Goal: Information Seeking & Learning: Learn about a topic

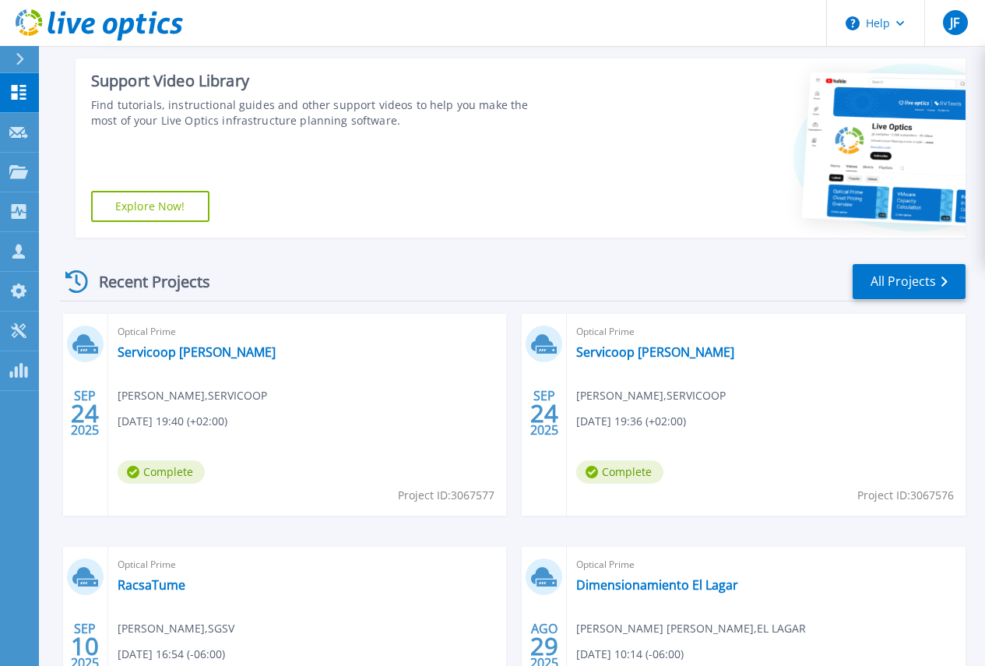
scroll to position [234, 0]
click at [164, 470] on span "Complete" at bounding box center [161, 470] width 87 height 23
click at [139, 352] on link "Servicoop [PERSON_NAME]" at bounding box center [197, 351] width 158 height 16
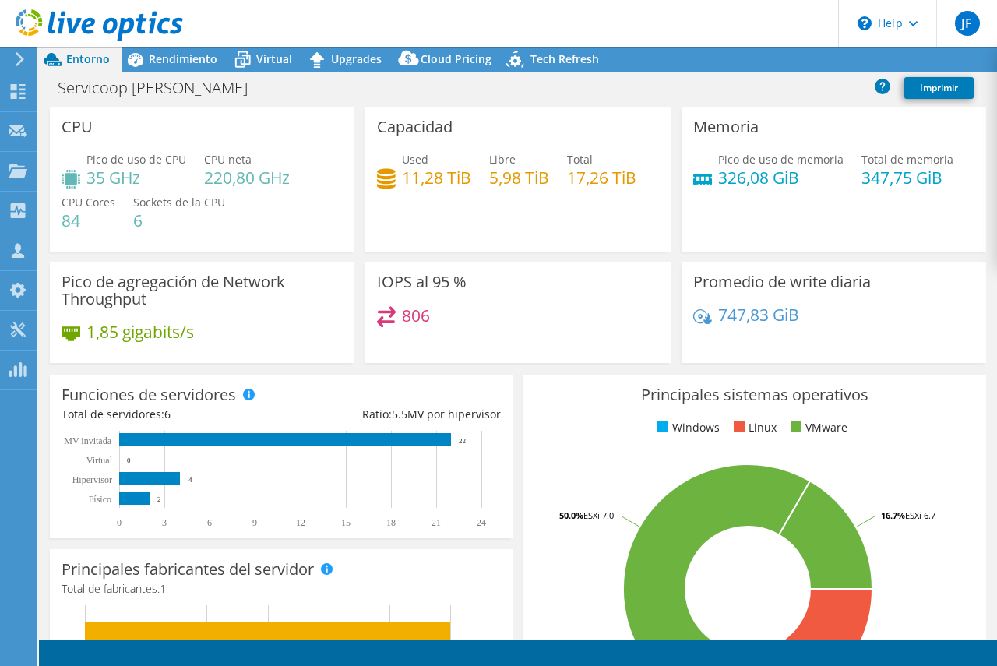
select select "USEast"
select select "USD"
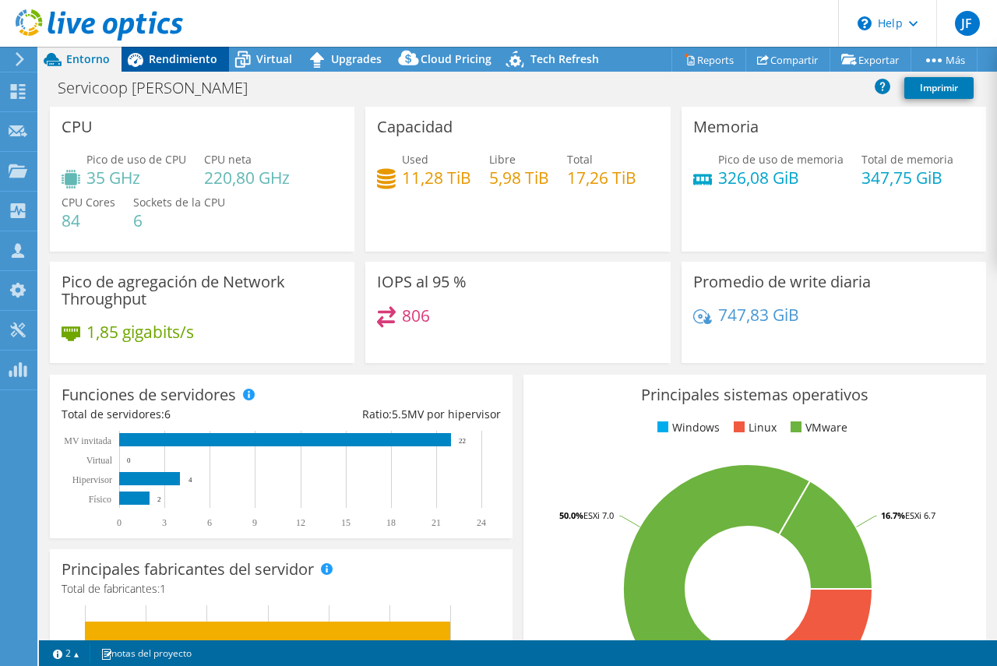
click at [177, 55] on span "Rendimiento" at bounding box center [183, 58] width 69 height 15
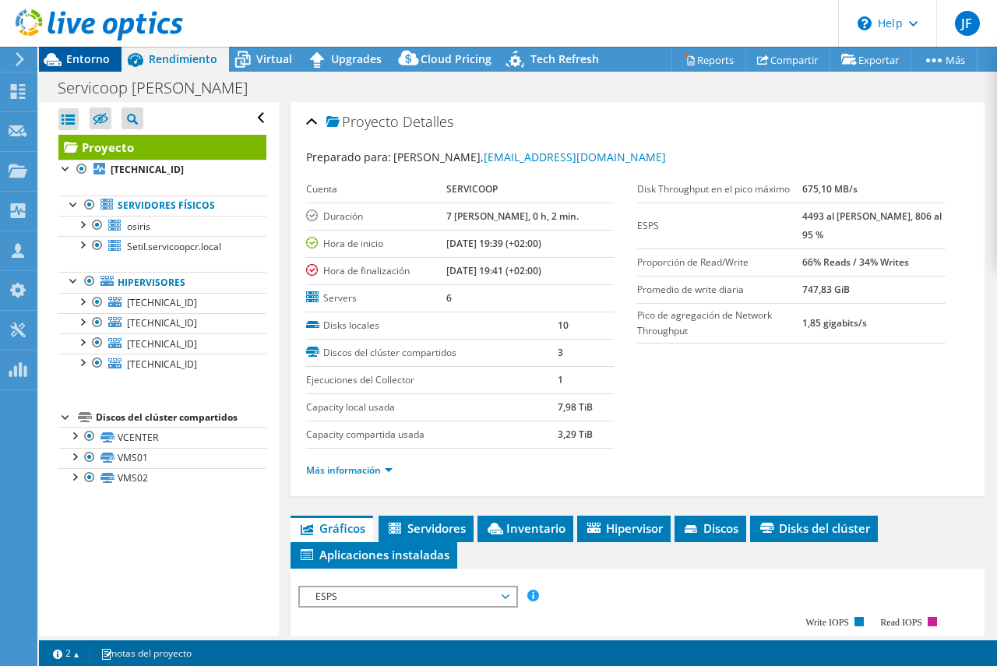
click at [85, 56] on span "Entorno" at bounding box center [88, 58] width 44 height 15
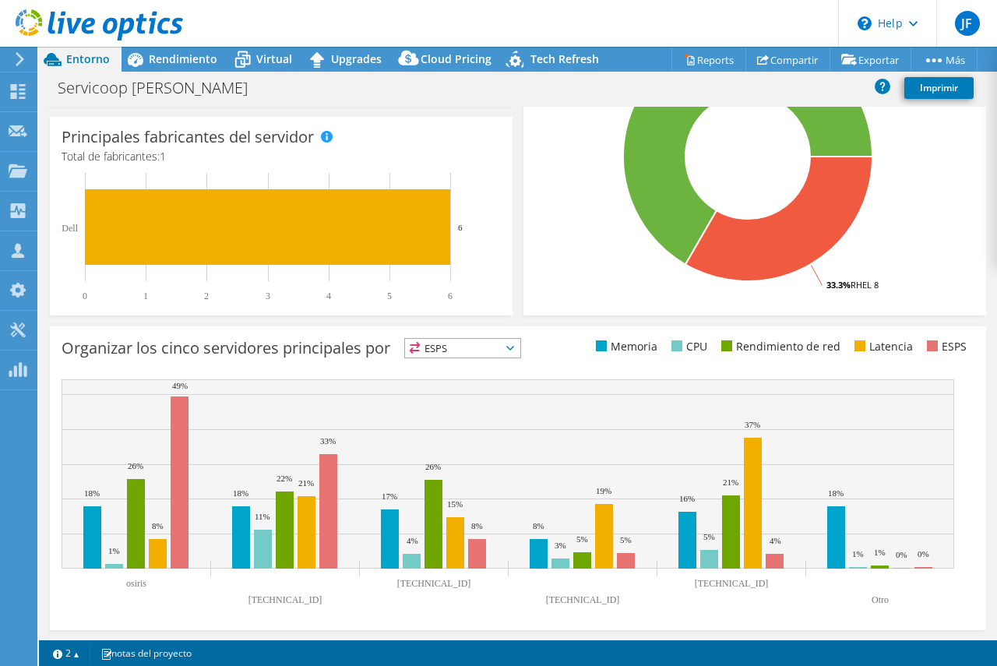
scroll to position [433, 0]
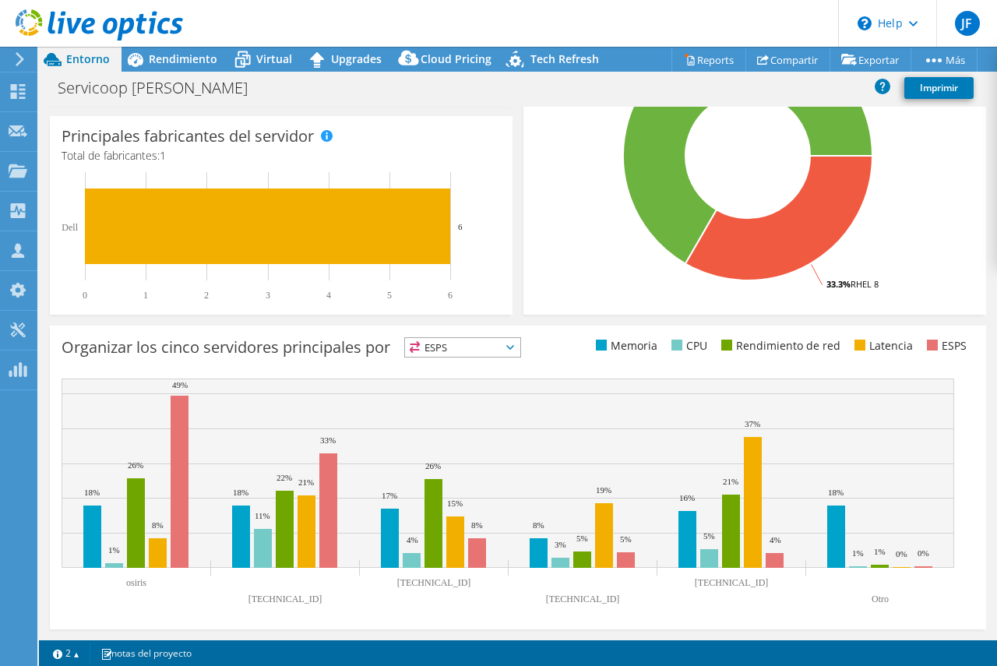
click at [514, 347] on icon at bounding box center [510, 347] width 8 height 5
click at [441, 389] on li "Memoria" at bounding box center [462, 389] width 115 height 22
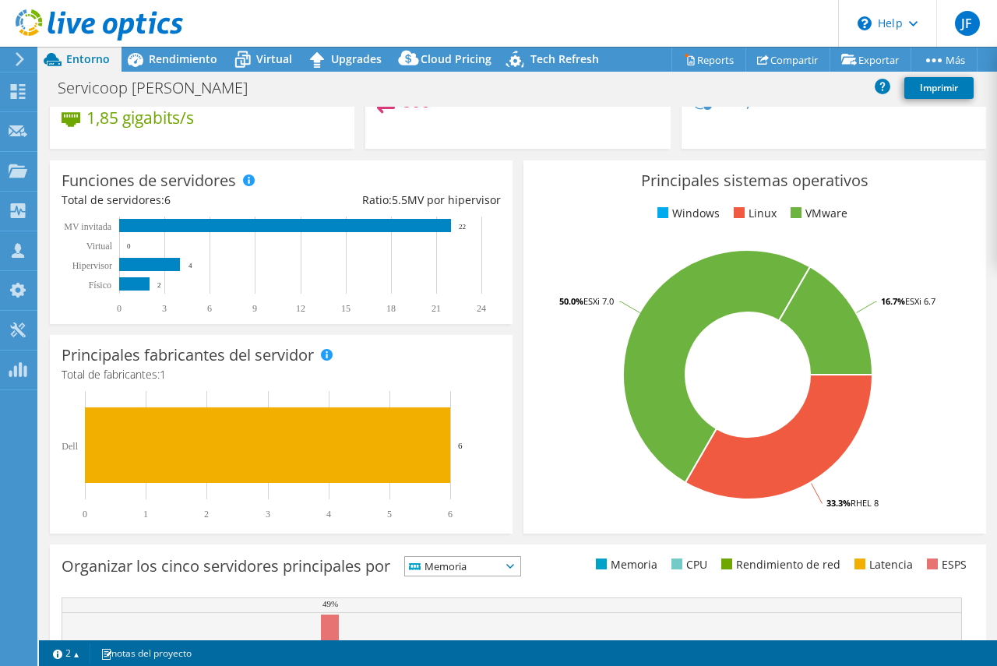
scroll to position [199, 0]
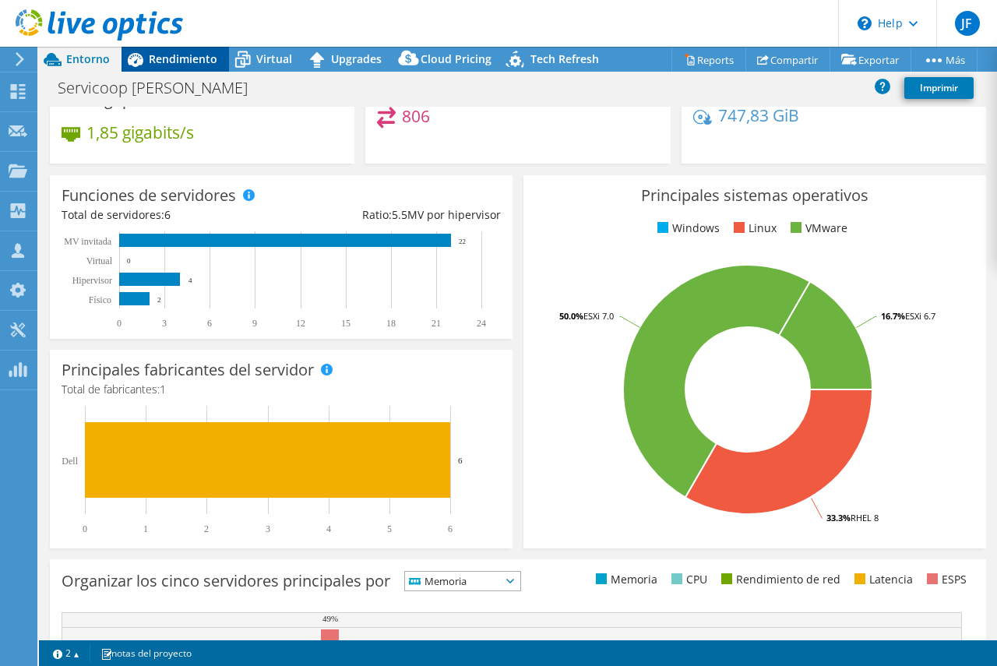
click at [174, 57] on span "Rendimiento" at bounding box center [183, 58] width 69 height 15
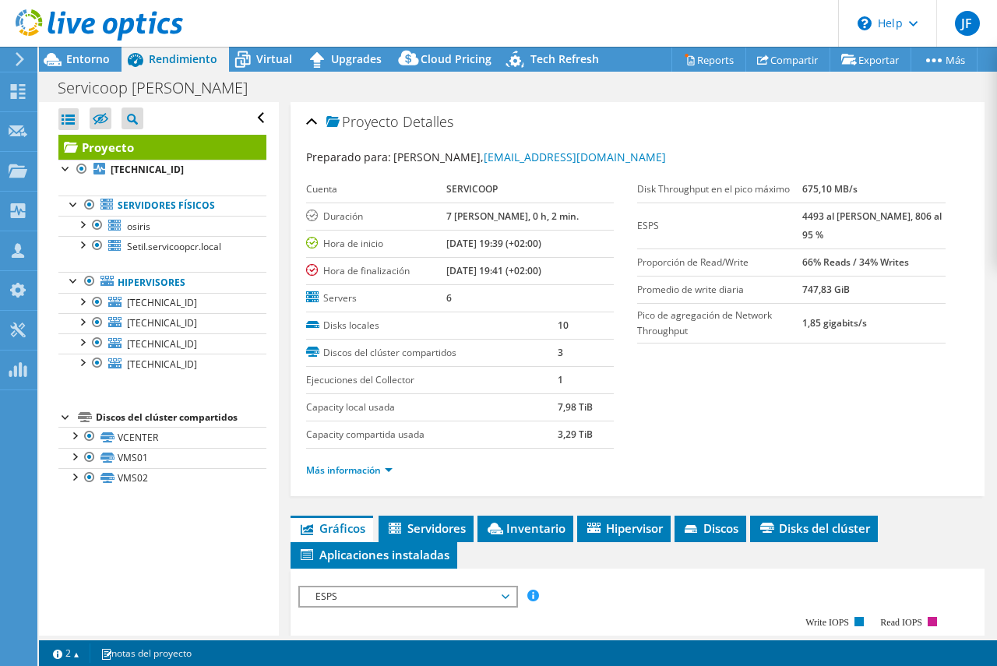
scroll to position [0, 0]
click at [81, 226] on div at bounding box center [82, 224] width 16 height 16
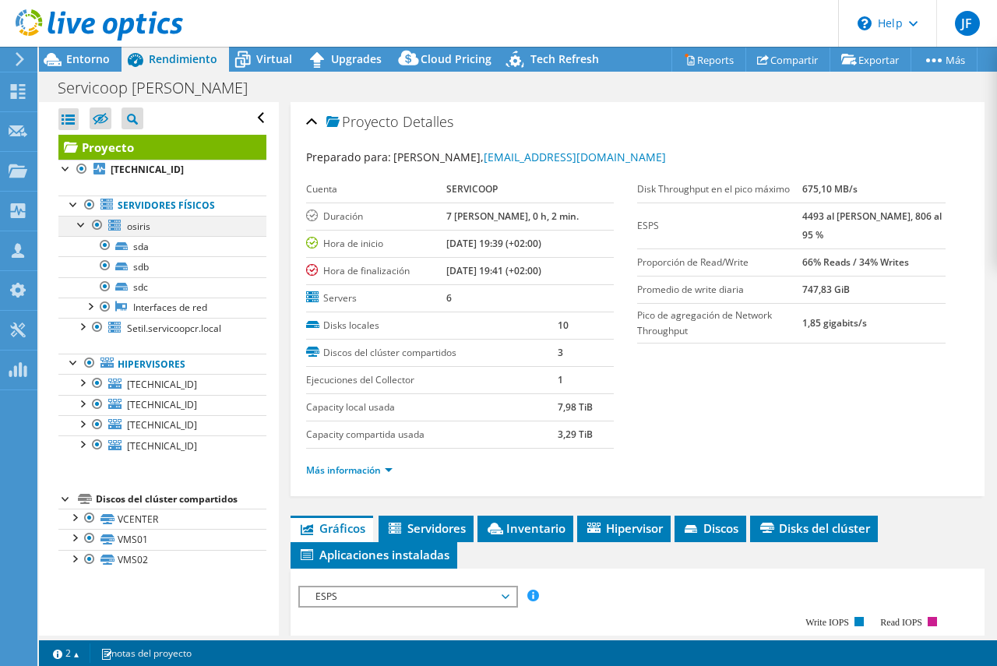
click at [81, 226] on div at bounding box center [82, 224] width 16 height 16
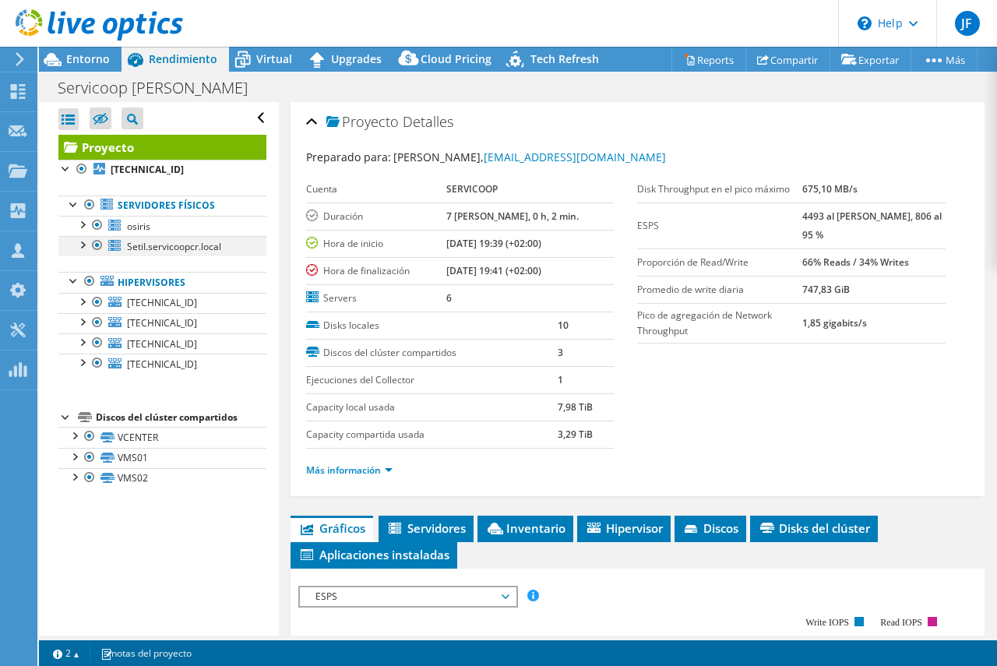
click at [83, 247] on div at bounding box center [82, 244] width 16 height 16
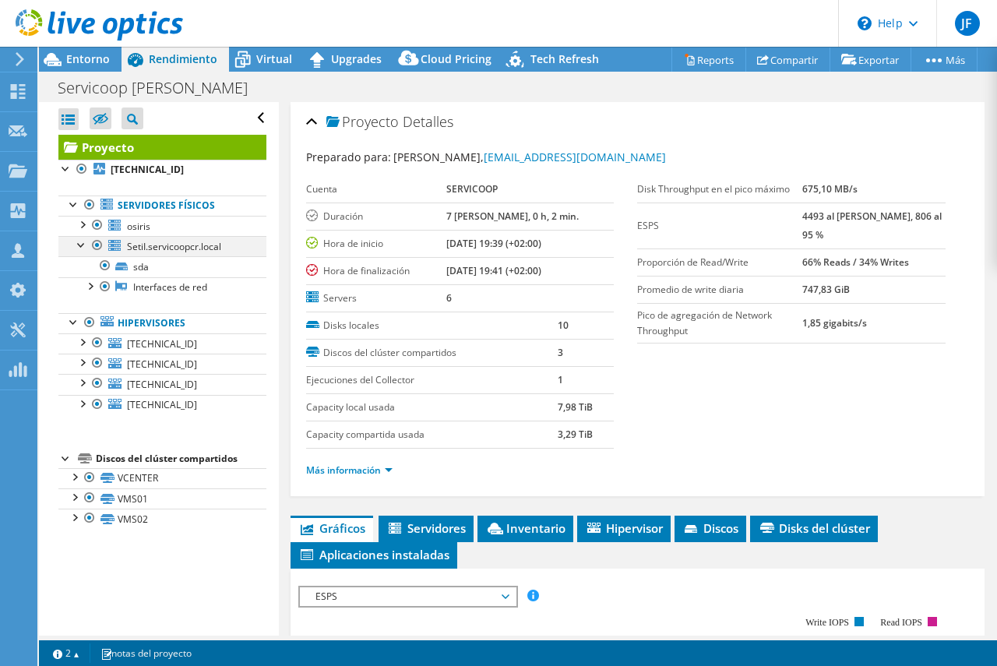
click at [81, 245] on div at bounding box center [82, 244] width 16 height 16
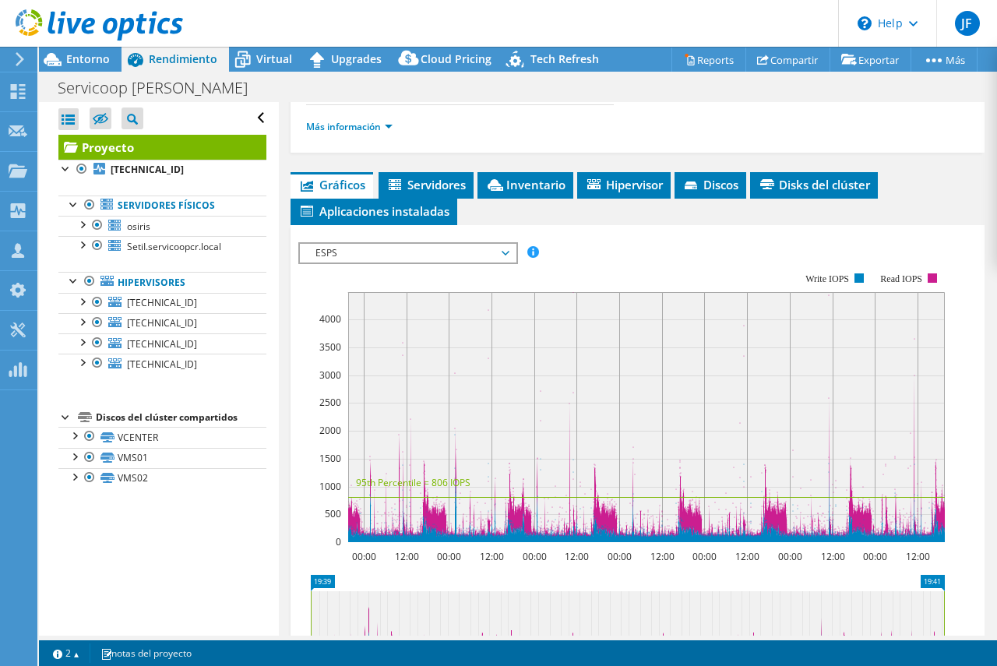
scroll to position [389, 0]
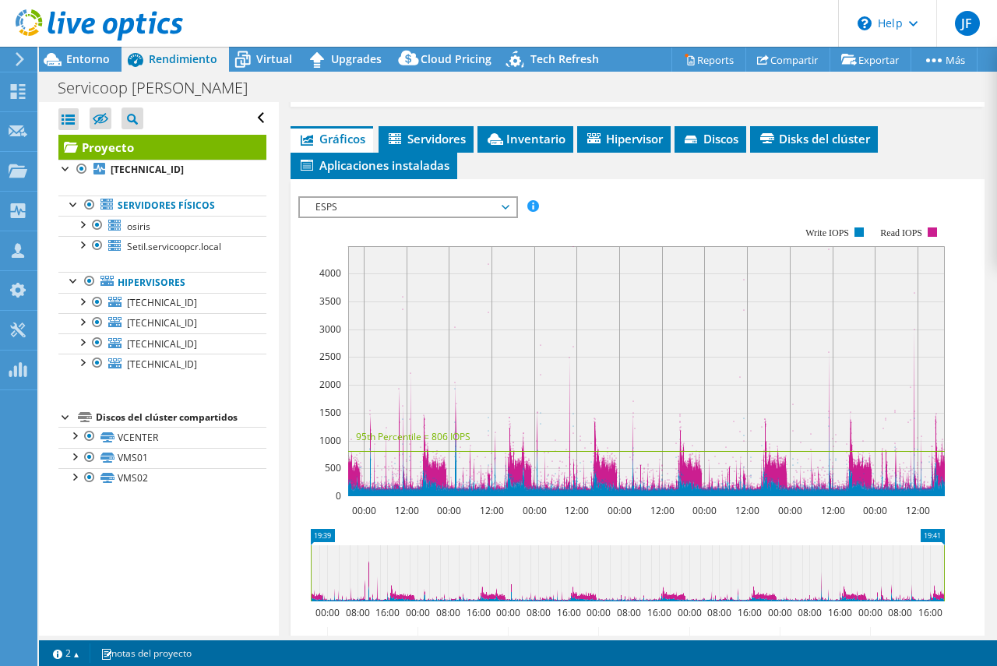
click at [504, 201] on span "ESPS" at bounding box center [408, 207] width 200 height 19
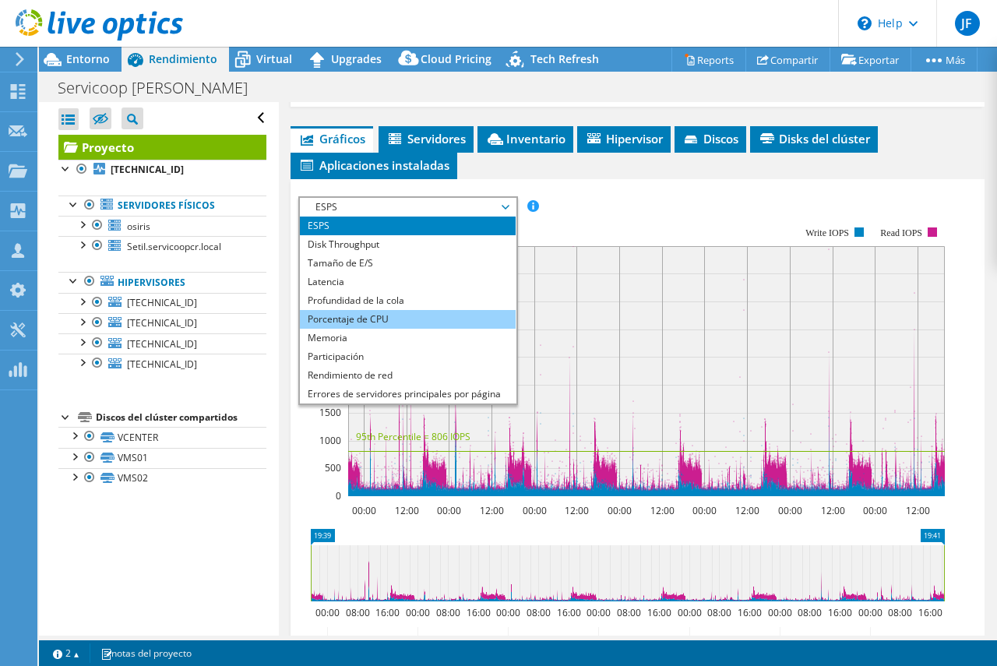
click at [363, 317] on li "Porcentaje de CPU" at bounding box center [408, 319] width 216 height 19
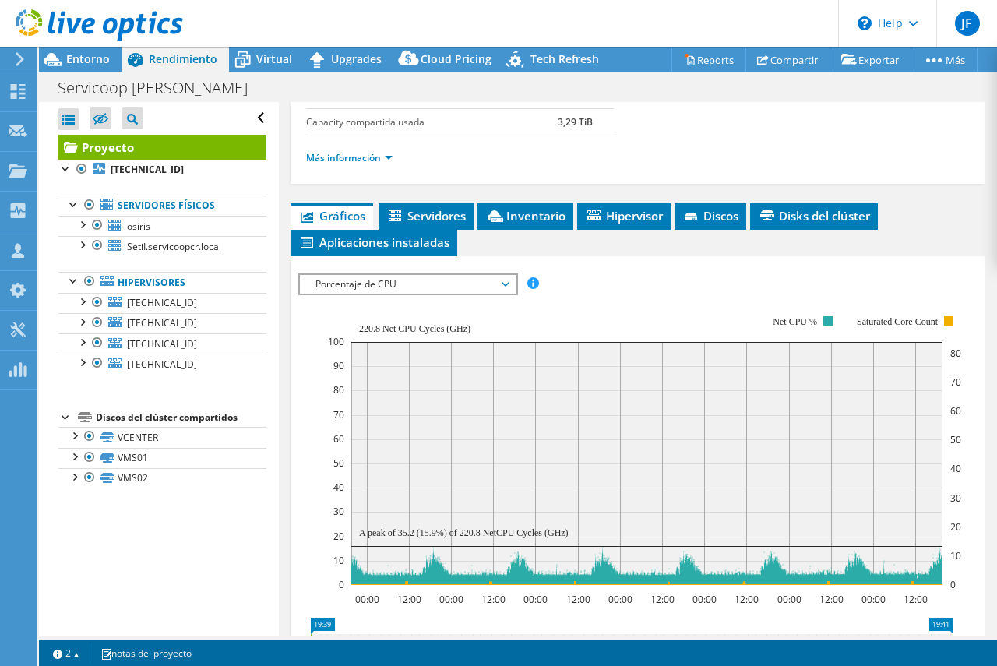
scroll to position [399, 0]
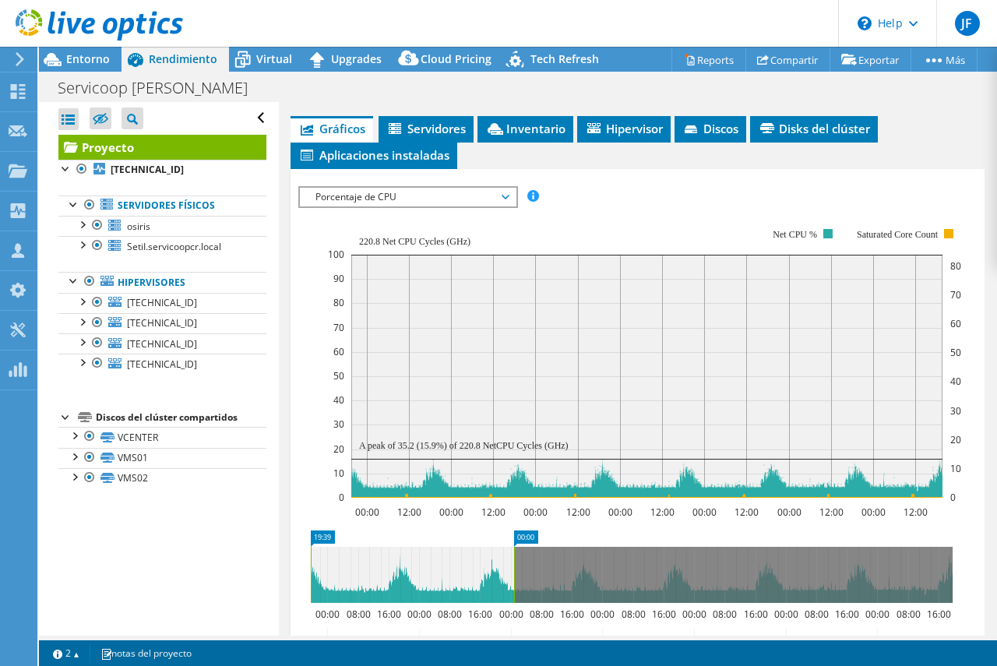
drag, startPoint x: 953, startPoint y: 595, endPoint x: 515, endPoint y: 618, distance: 439.0
click at [515, 618] on icon "19:39 00:00 00:00 08:00 16:00 00:00 08:00 16:00 00:00 08:00 16:00 00:00 08:00 1…" at bounding box center [631, 592] width 667 height 125
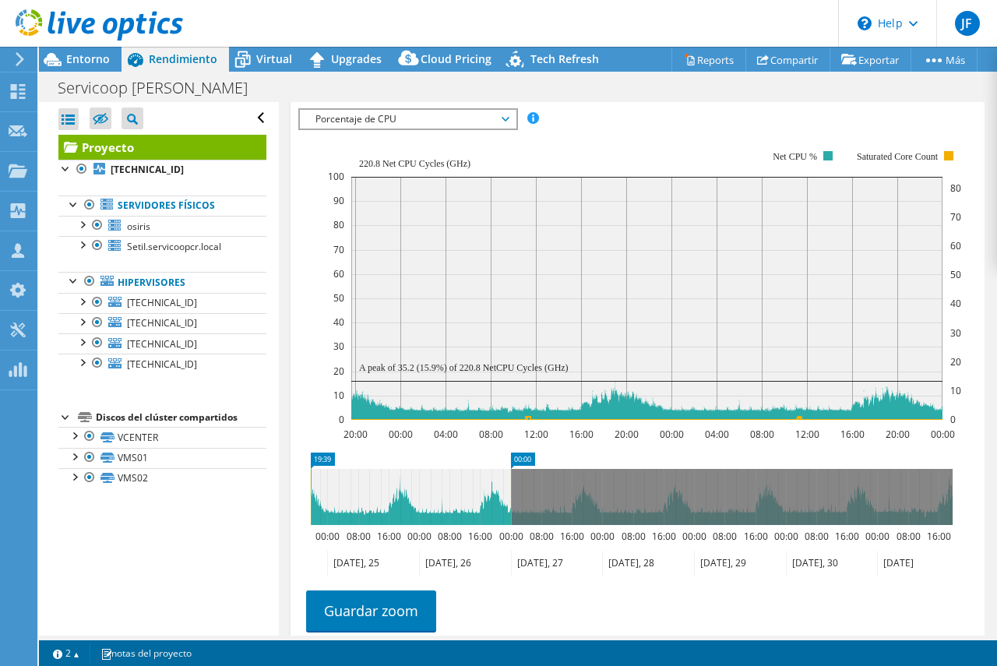
scroll to position [555, 0]
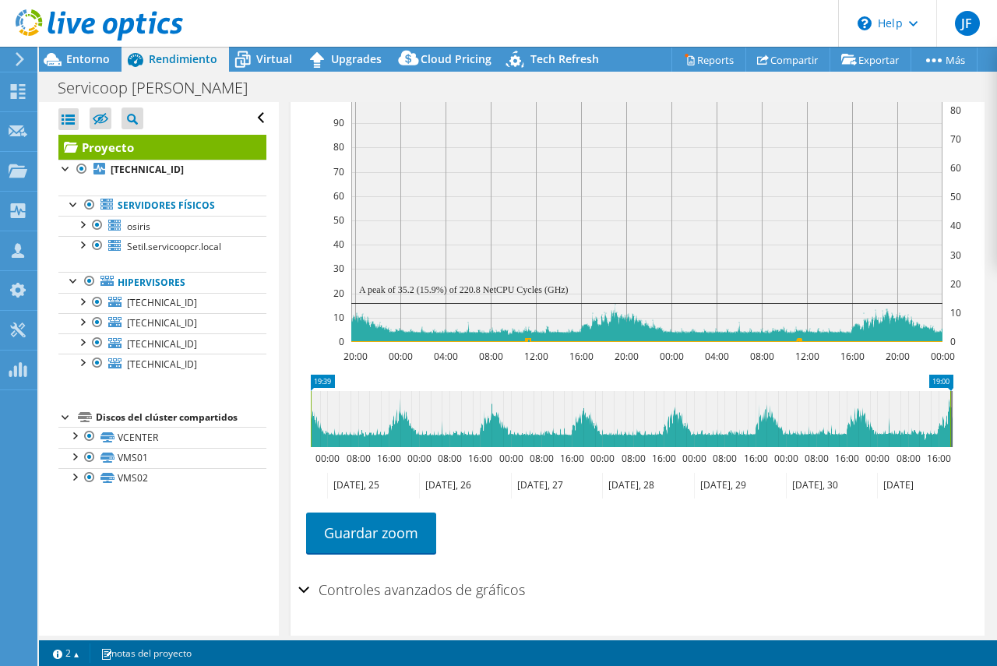
drag, startPoint x: 512, startPoint y: 422, endPoint x: 952, endPoint y: 418, distance: 439.2
click at [952, 418] on rect at bounding box center [950, 419] width 6 height 56
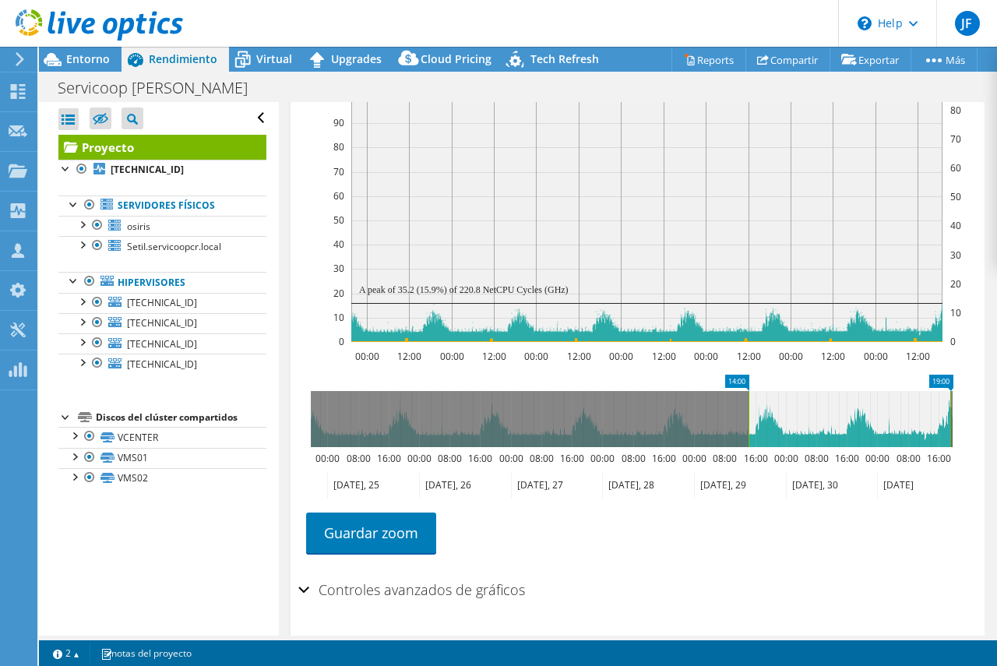
drag, startPoint x: 311, startPoint y: 423, endPoint x: 748, endPoint y: 431, distance: 437.7
click at [748, 431] on rect at bounding box center [748, 419] width 6 height 56
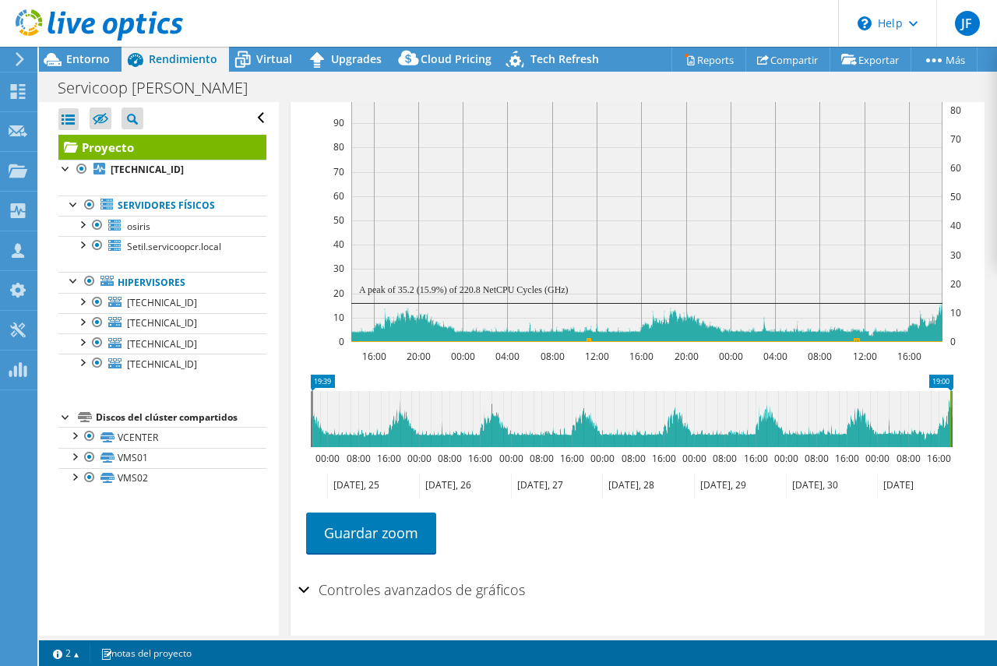
drag, startPoint x: 745, startPoint y: 426, endPoint x: 310, endPoint y: 435, distance: 435.4
click at [310, 435] on rect at bounding box center [312, 419] width 6 height 56
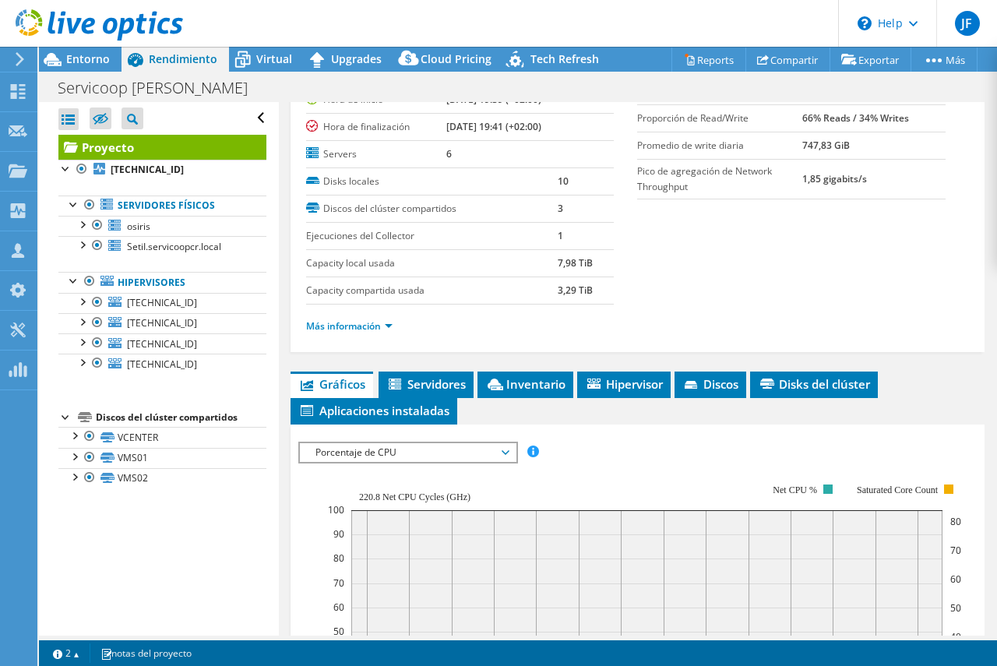
scroll to position [311, 0]
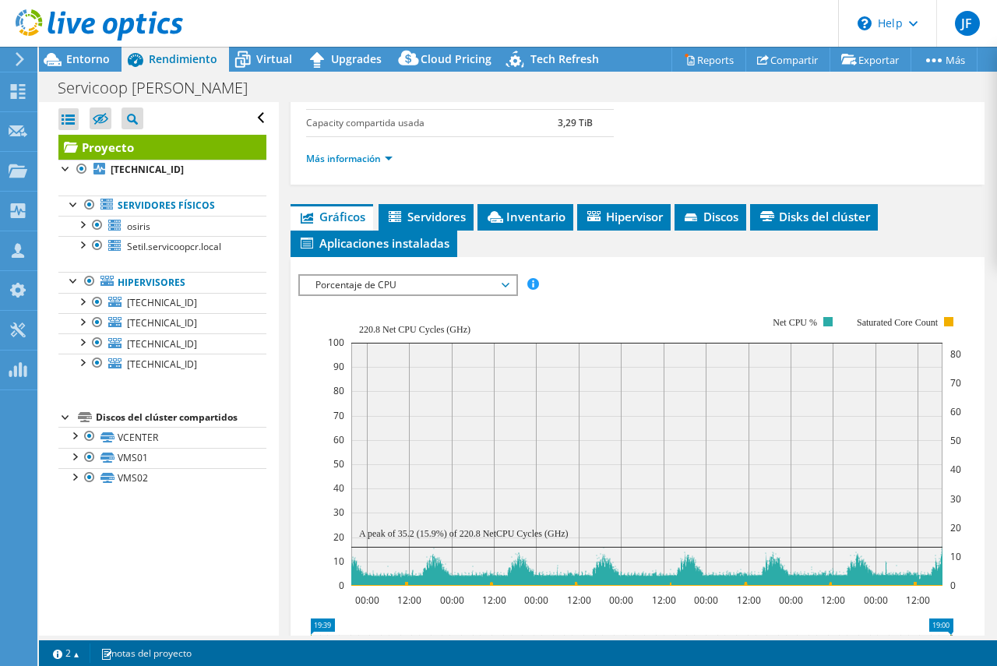
click at [508, 283] on span "Porcentaje de CPU" at bounding box center [408, 285] width 200 height 19
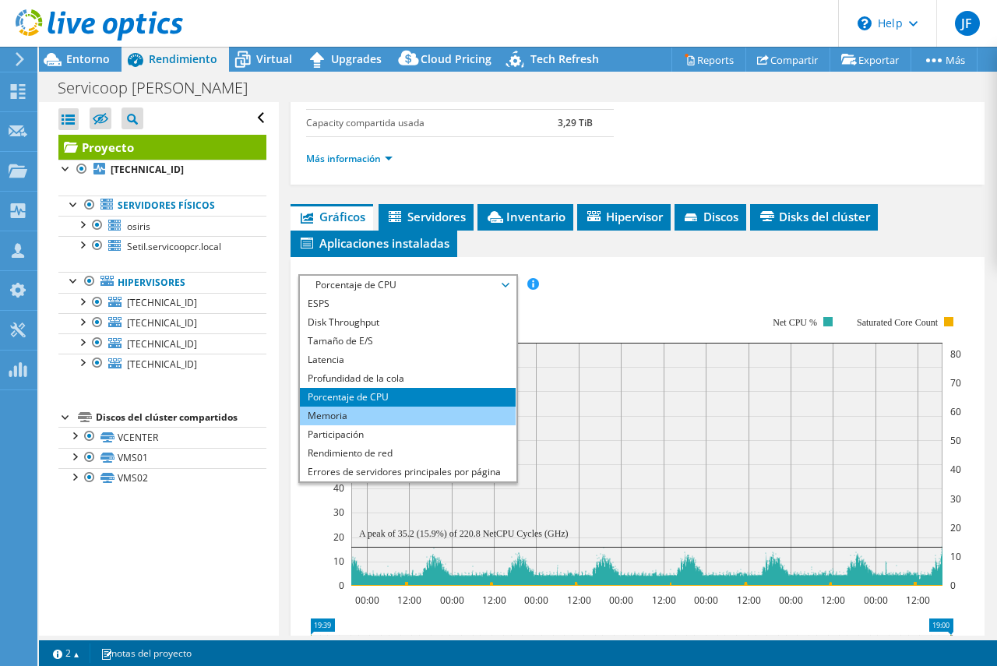
click at [331, 413] on li "Memoria" at bounding box center [408, 416] width 216 height 19
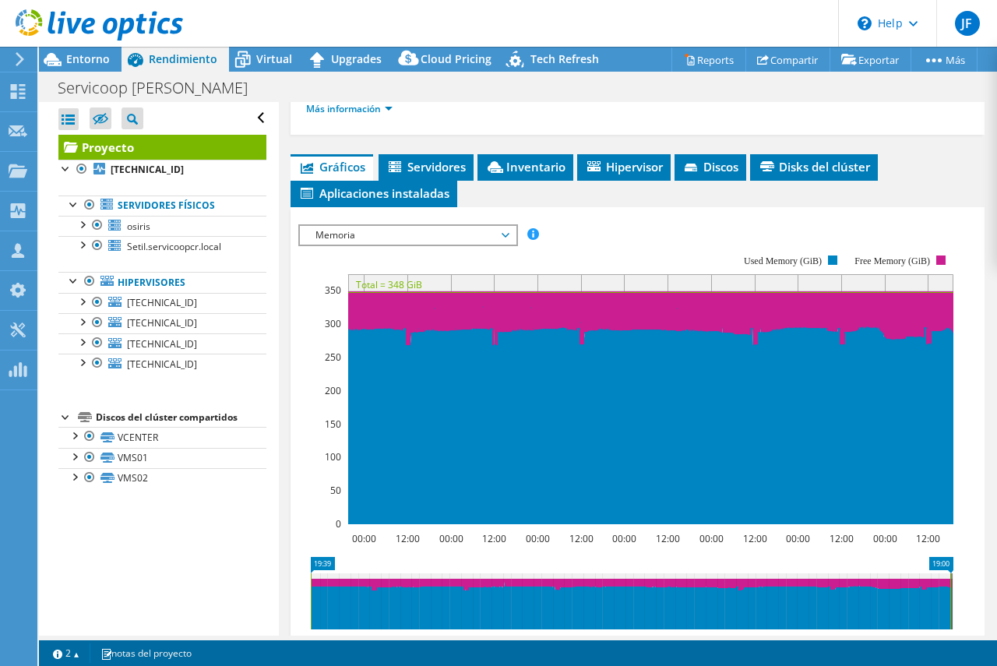
scroll to position [389, 0]
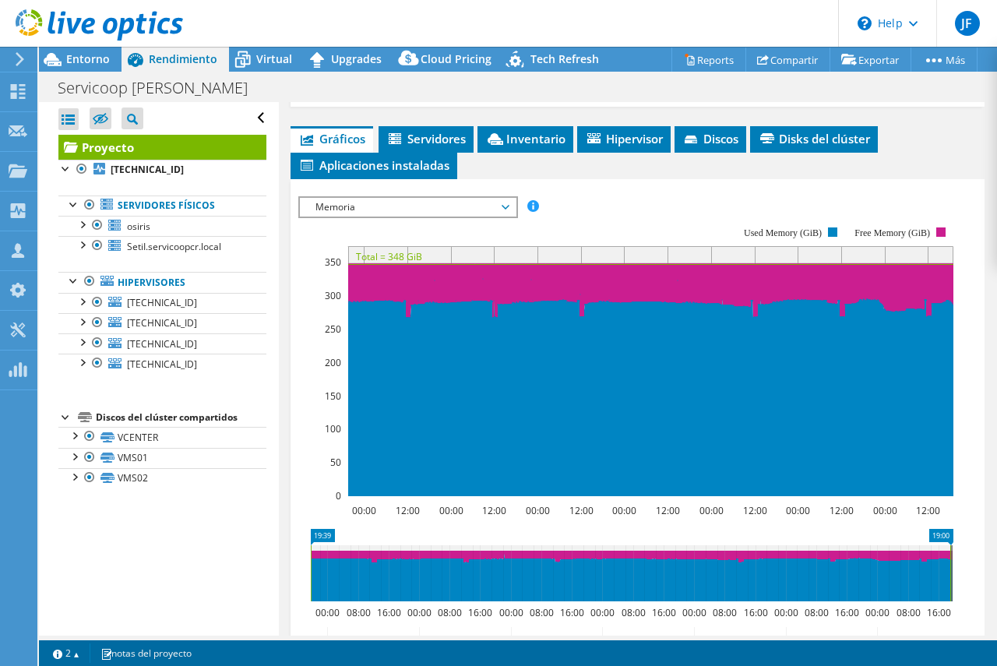
click at [512, 210] on span "Memoria" at bounding box center [408, 207] width 216 height 19
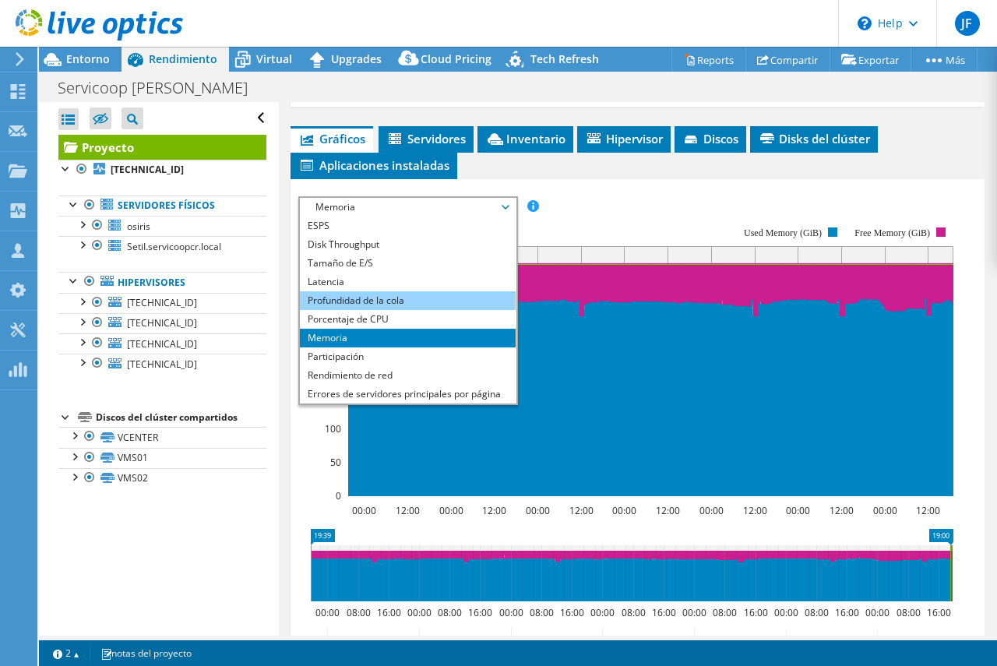
click at [358, 295] on li "Profundidad de la cola" at bounding box center [408, 300] width 216 height 19
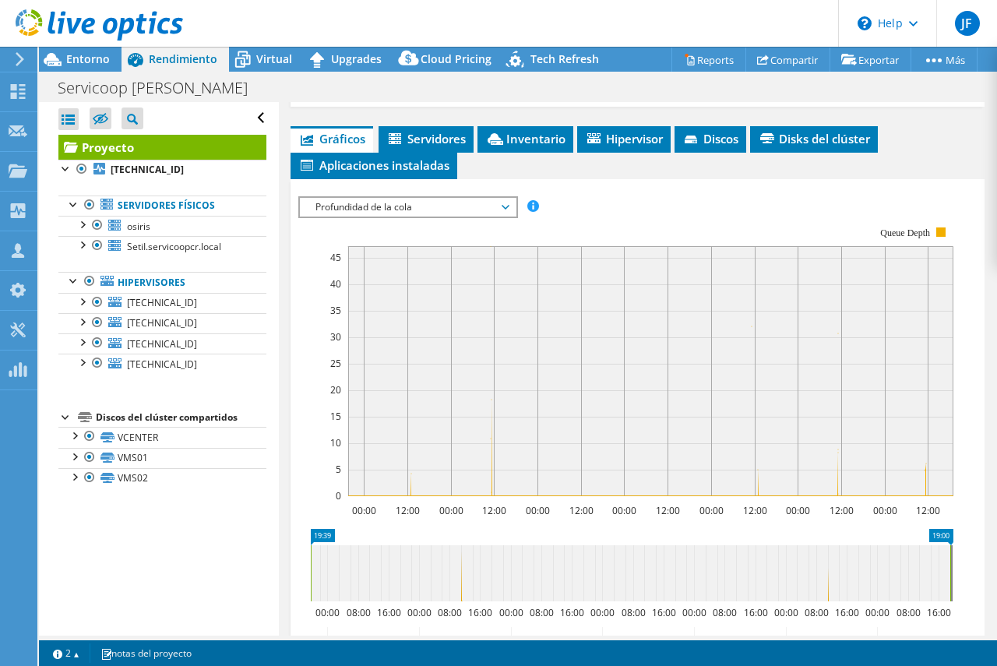
click at [509, 207] on icon at bounding box center [506, 207] width 8 height 5
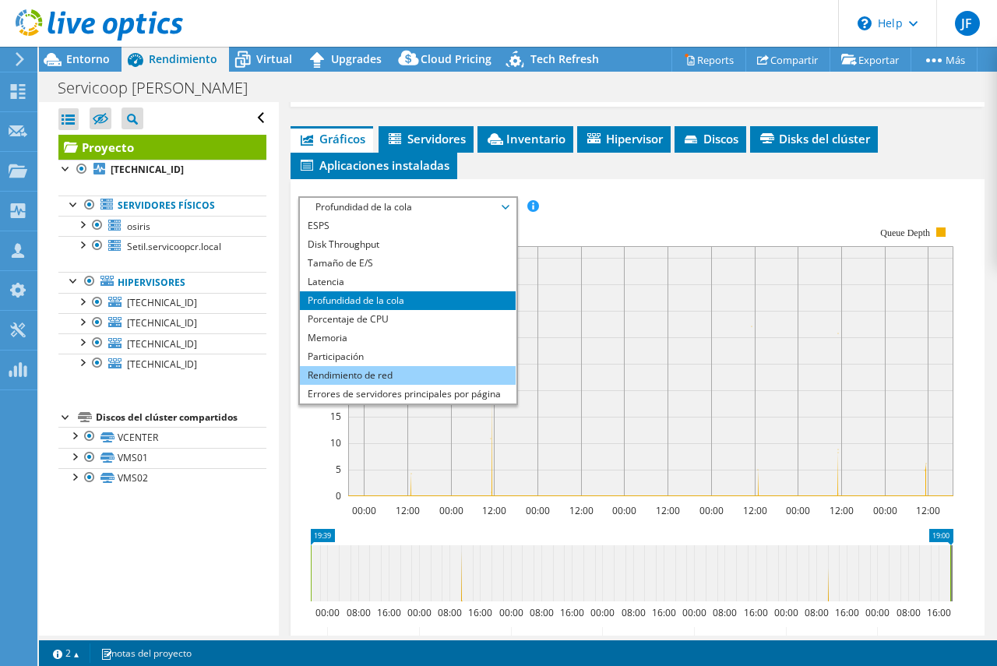
click at [368, 378] on li "Rendimiento de red" at bounding box center [408, 375] width 216 height 19
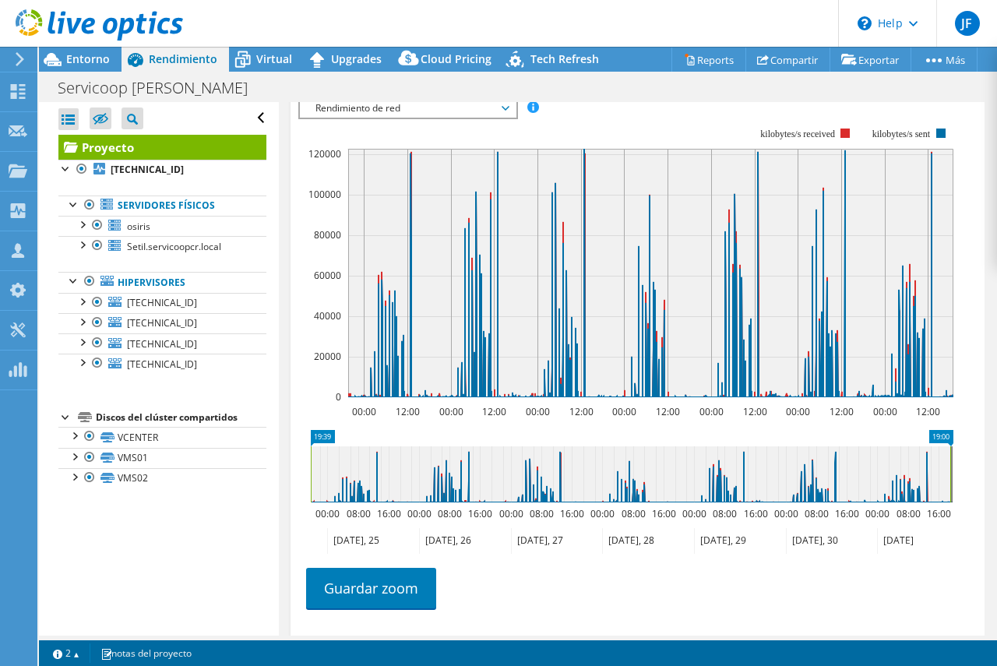
scroll to position [410, 0]
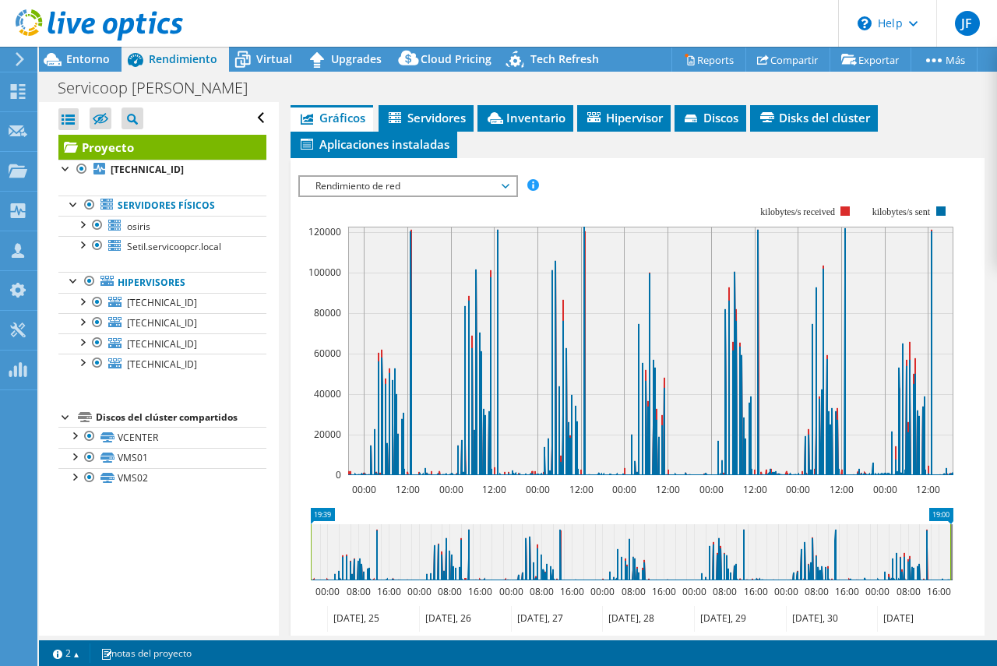
click at [507, 185] on span "Rendimiento de red" at bounding box center [408, 186] width 200 height 19
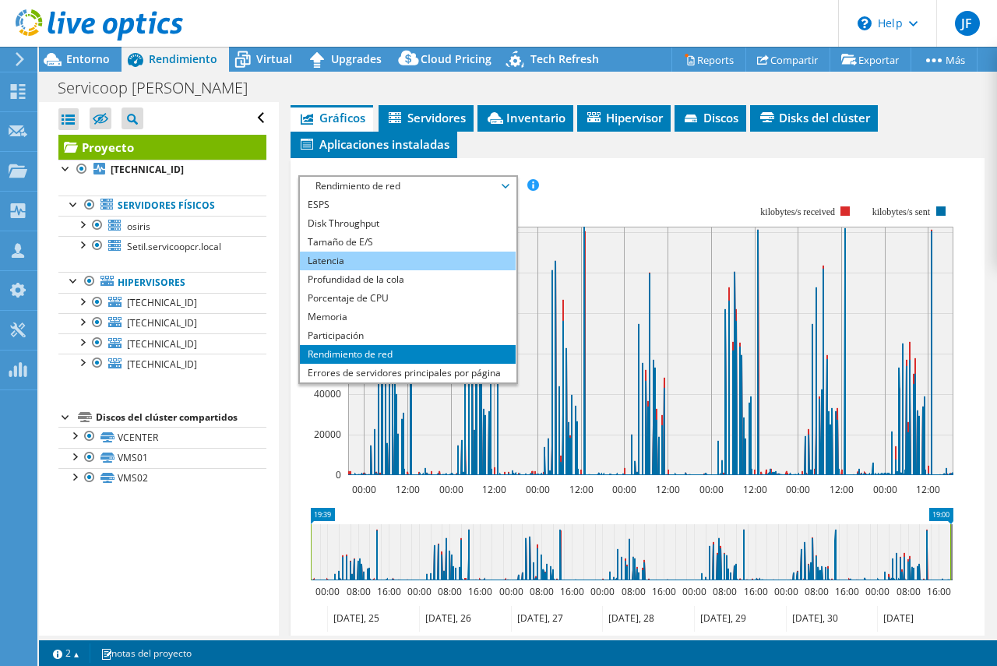
click at [326, 258] on li "Latencia" at bounding box center [408, 261] width 216 height 19
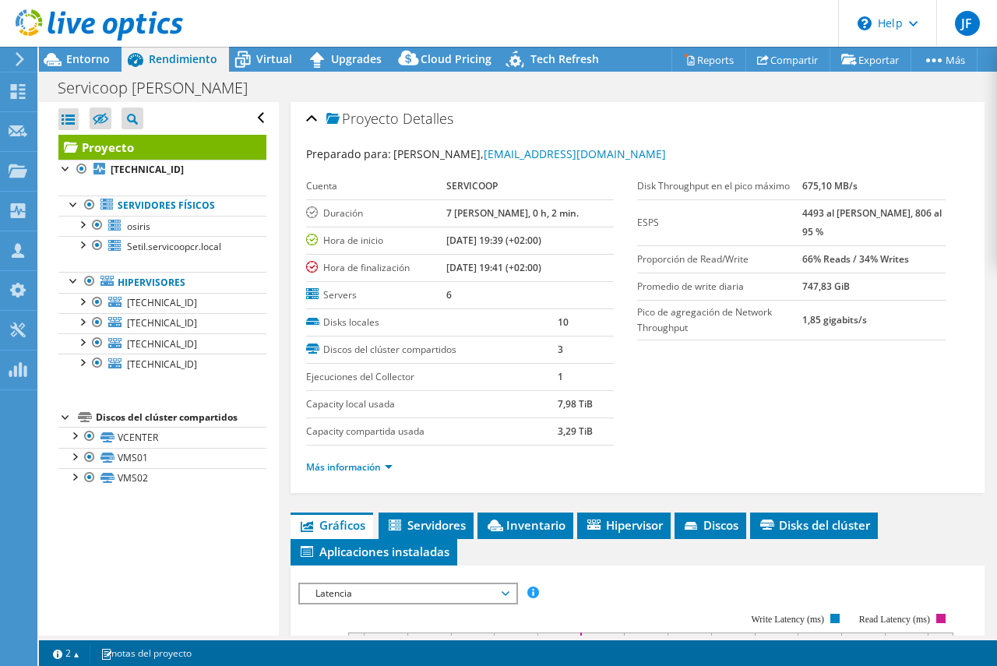
scroll to position [0, 0]
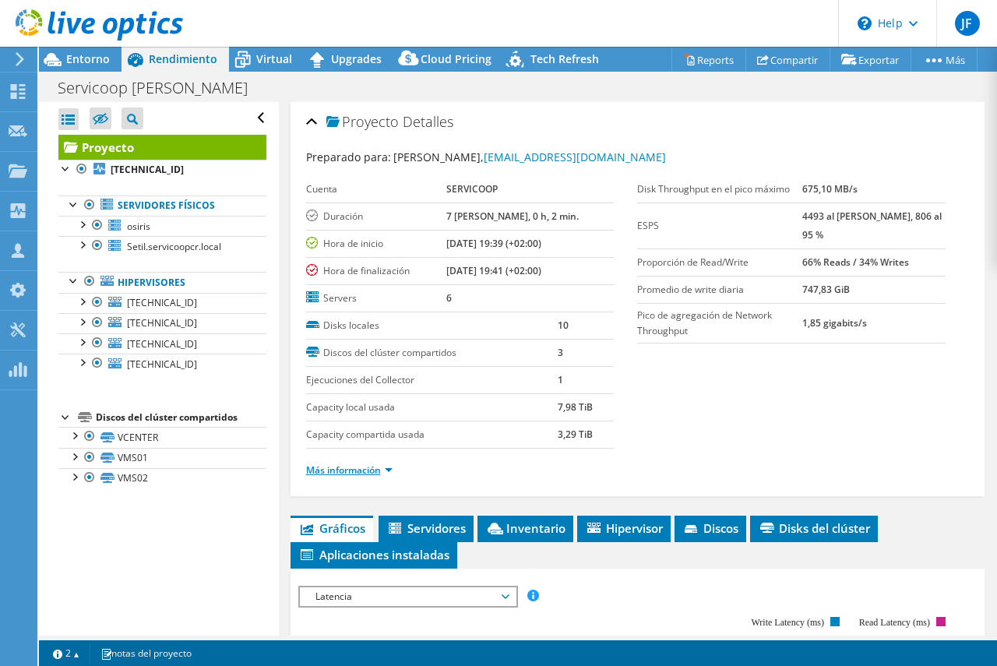
click at [368, 473] on link "Más información" at bounding box center [349, 469] width 86 height 13
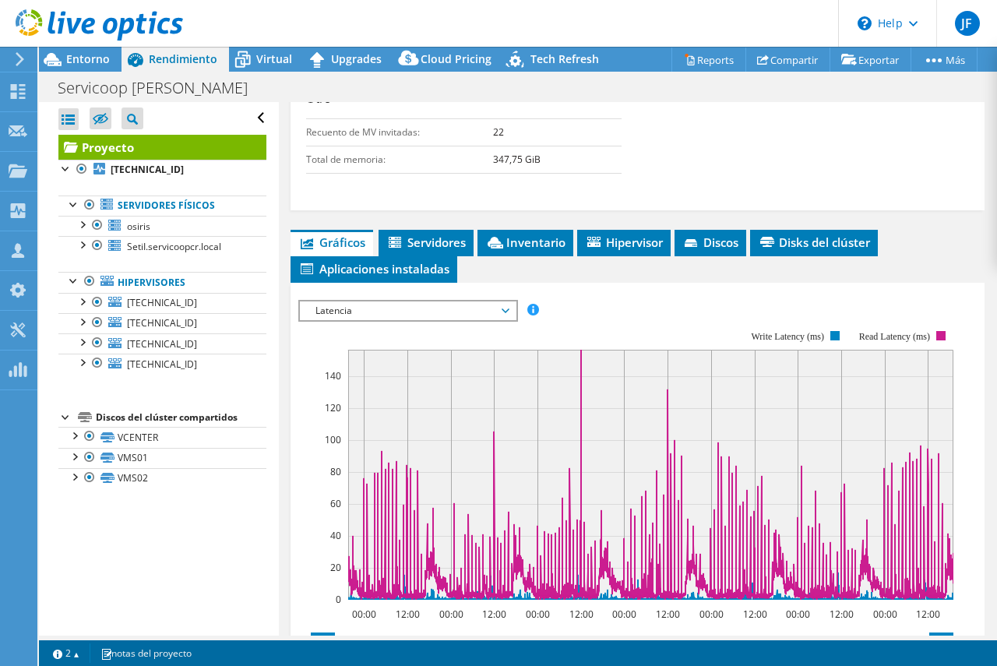
scroll to position [545, 0]
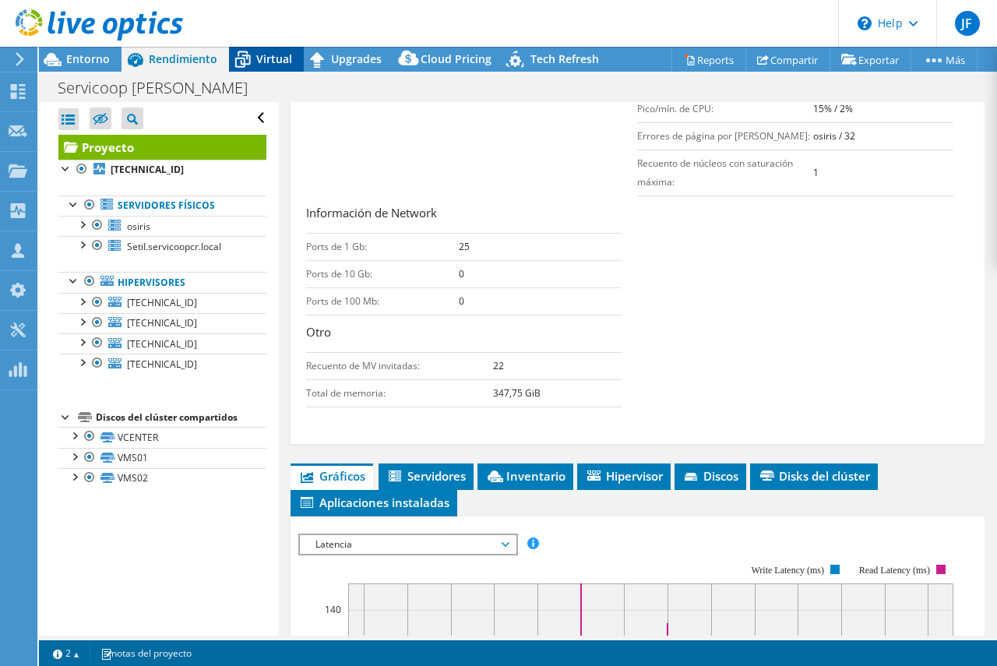
click at [260, 59] on span "Virtual" at bounding box center [274, 58] width 36 height 15
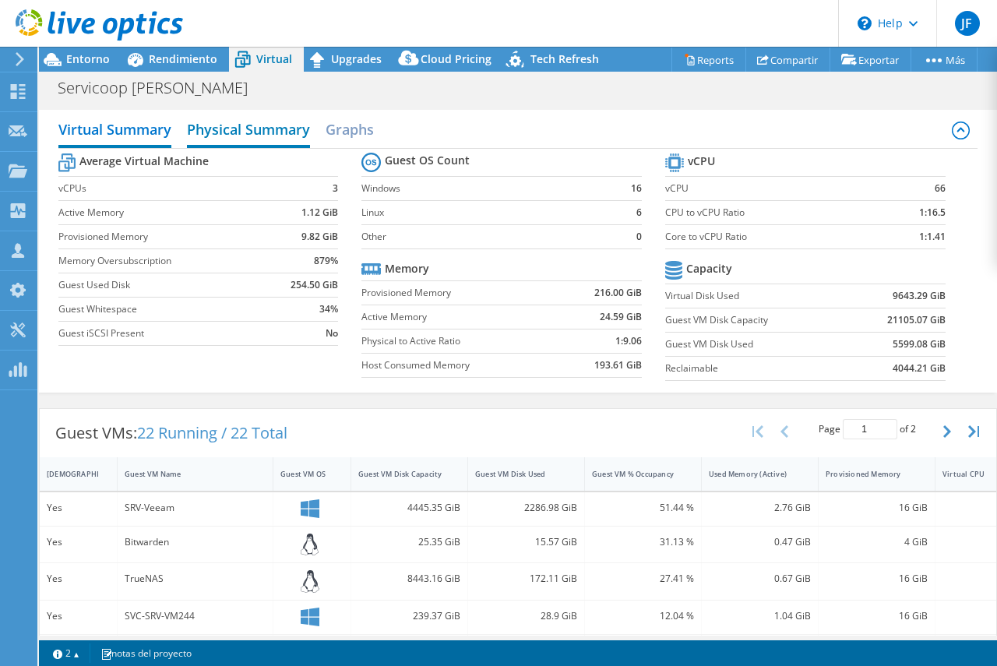
click at [278, 128] on h2 "Physical Summary" at bounding box center [248, 131] width 123 height 34
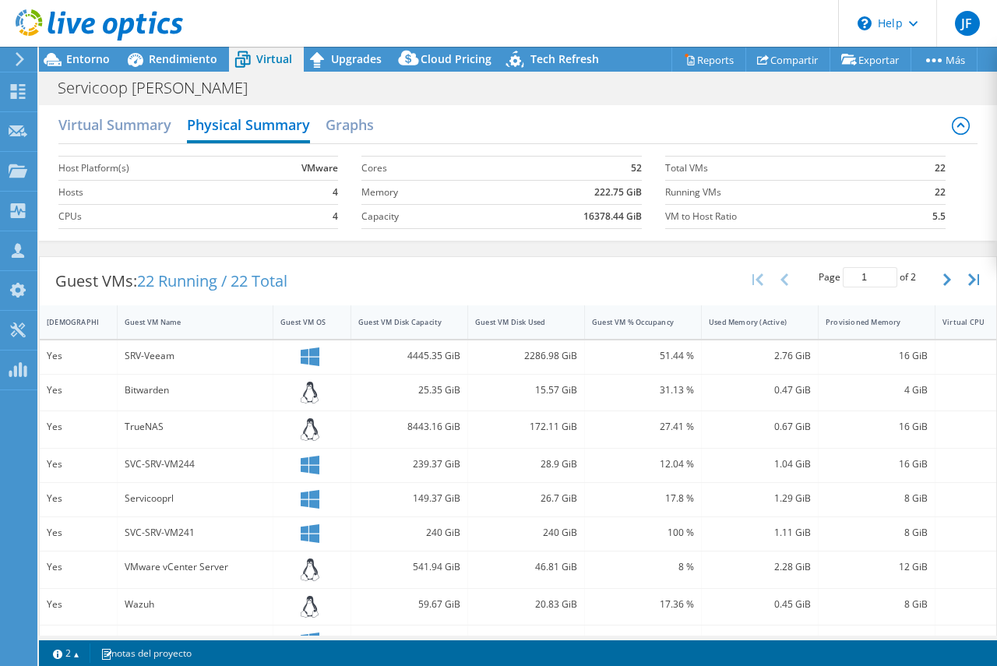
scroll to position [0, 0]
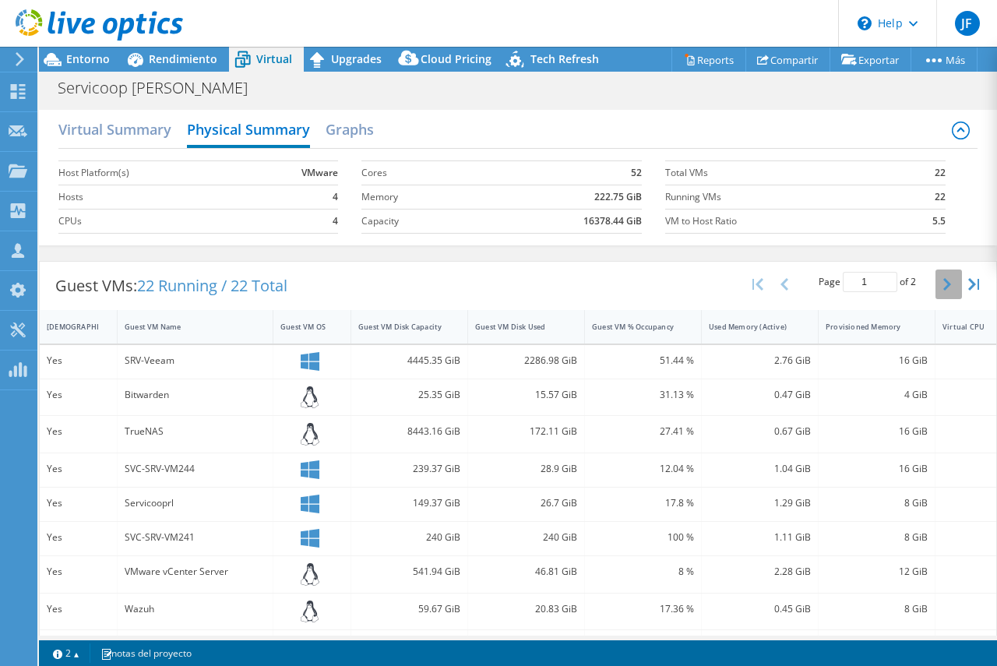
click at [943, 281] on icon "button" at bounding box center [947, 284] width 8 height 12
type input "2"
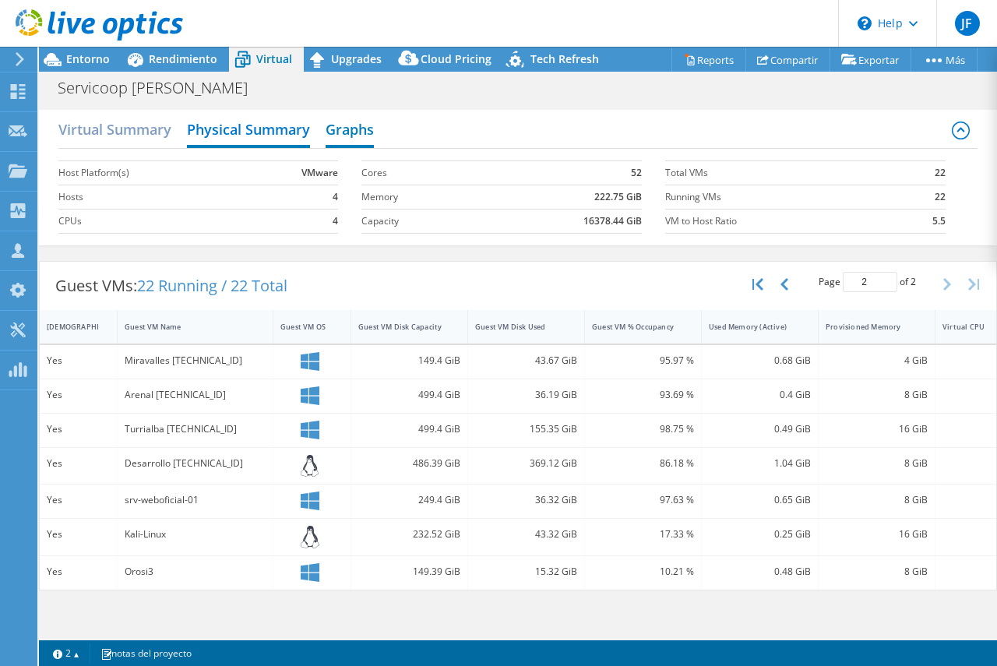
click at [343, 125] on h2 "Graphs" at bounding box center [350, 131] width 48 height 34
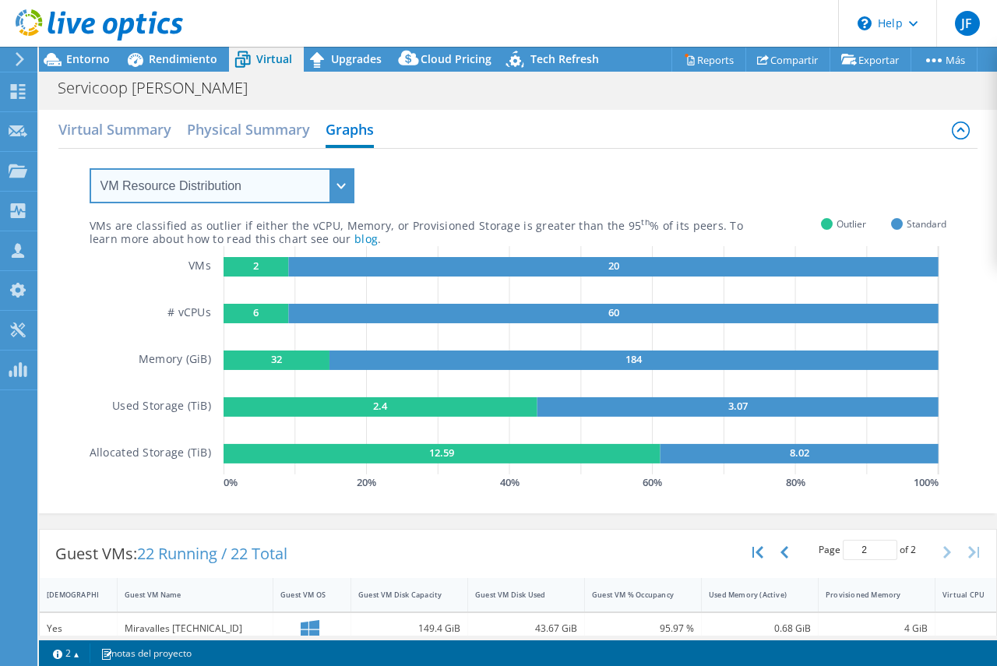
click at [348, 186] on select "VM Resource Distribution Provisioning Contrast Over Provisioning" at bounding box center [222, 185] width 265 height 35
click at [90, 168] on select "VM Resource Distribution Provisioning Contrast Over Provisioning" at bounding box center [222, 185] width 265 height 35
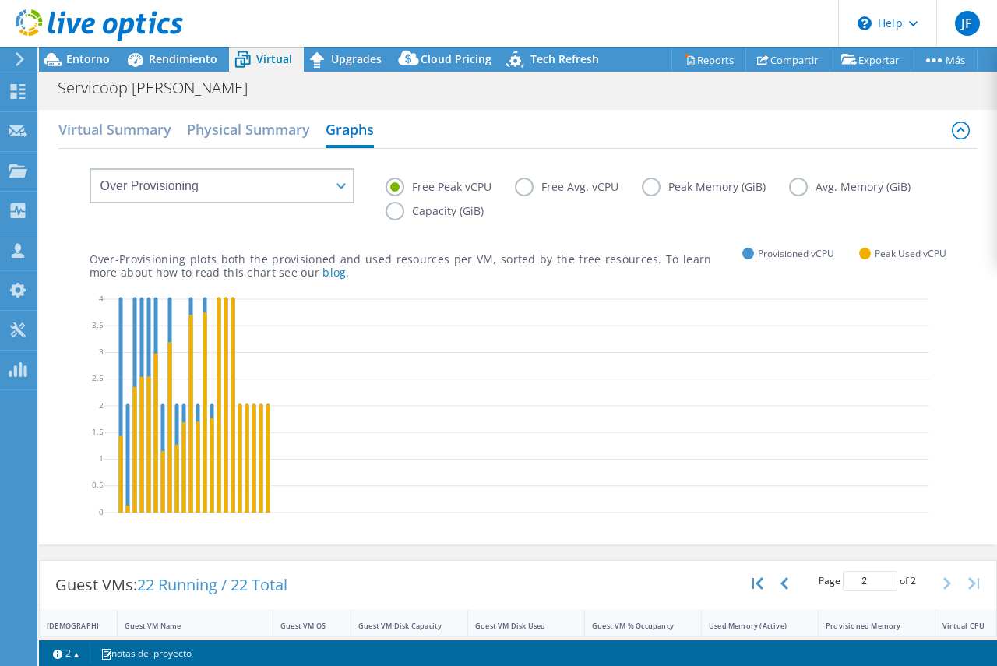
click at [249, 417] on icon at bounding box center [516, 408] width 825 height 234
click at [652, 187] on label "Peak Memory (GiB)" at bounding box center [715, 187] width 147 height 19
click at [0, 0] on input "Peak Memory (GiB)" at bounding box center [0, 0] width 0 height 0
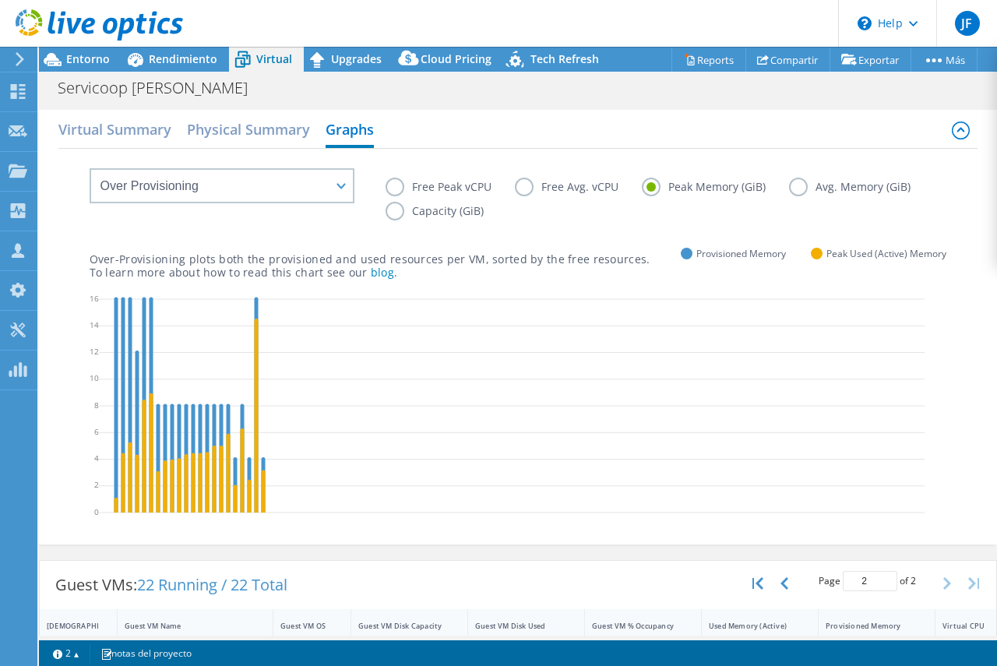
click at [397, 209] on label "Capacity (GiB)" at bounding box center [445, 211] width 121 height 19
click at [0, 0] on input "Capacity (GiB)" at bounding box center [0, 0] width 0 height 0
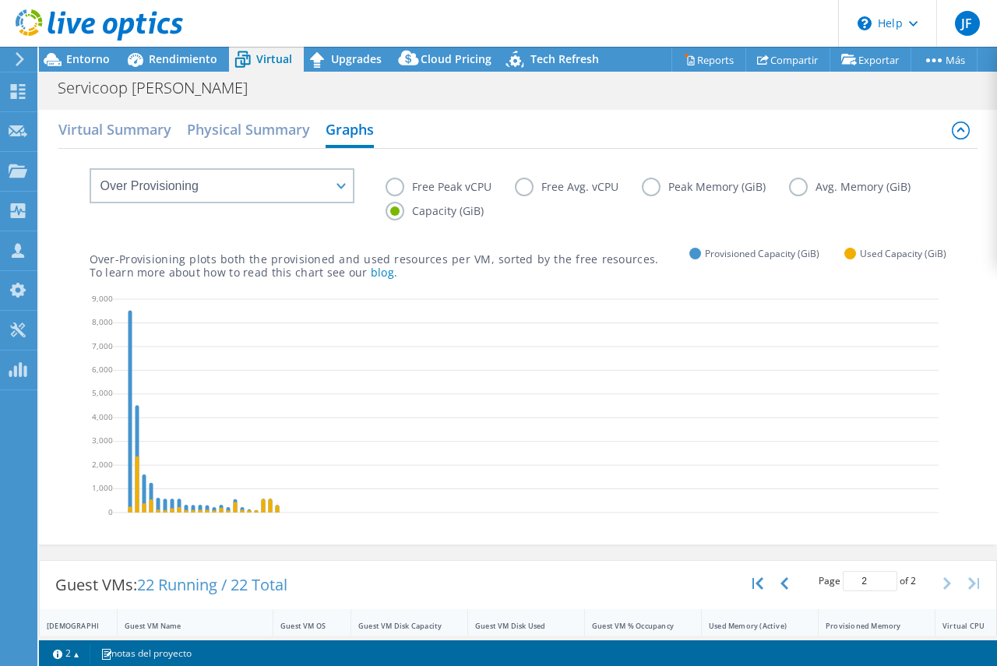
click at [520, 185] on label "Free Avg. vCPU" at bounding box center [578, 187] width 127 height 19
click at [0, 0] on input "Free Avg. vCPU" at bounding box center [0, 0] width 0 height 0
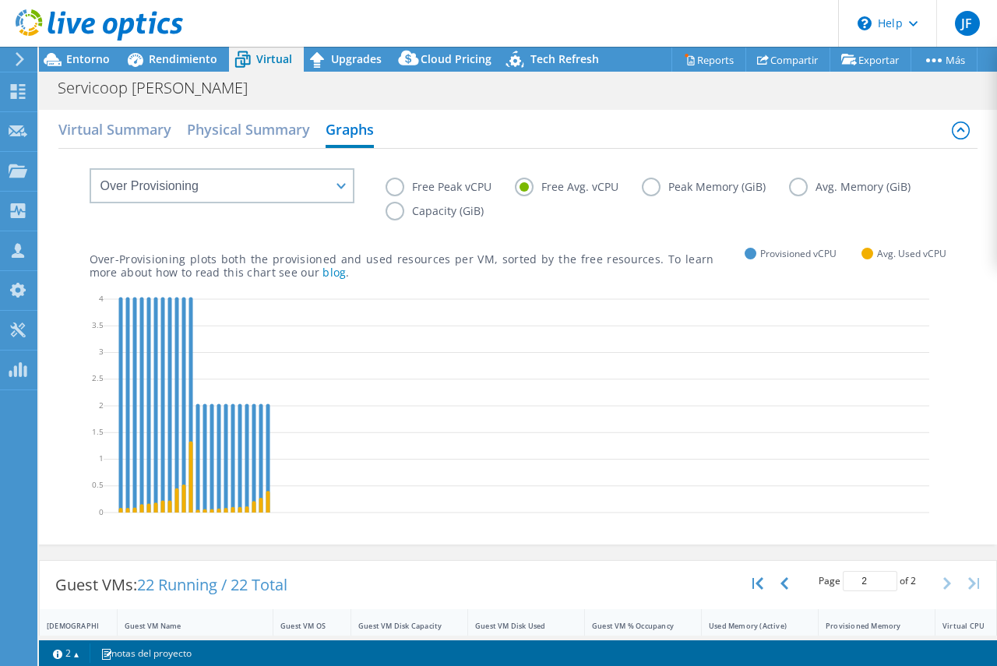
click at [385, 185] on label "Free Peak vCPU" at bounding box center [449, 187] width 129 height 19
click at [0, 0] on input "Free Peak vCPU" at bounding box center [0, 0] width 0 height 0
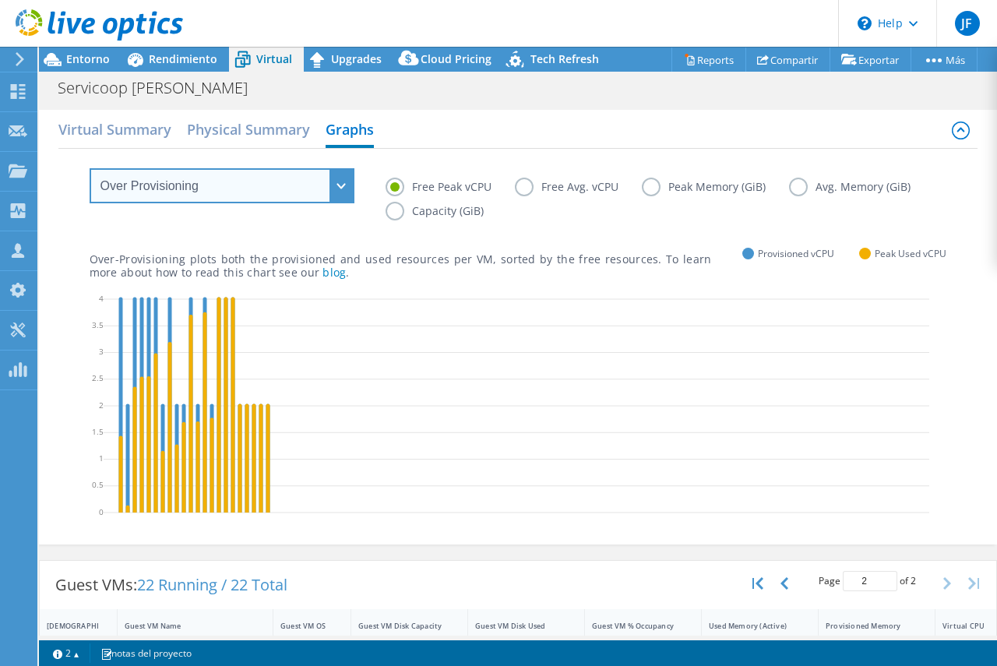
click at [343, 187] on select "VM Resource Distribution Provisioning Contrast Over Provisioning" at bounding box center [222, 185] width 265 height 35
click at [90, 168] on select "VM Resource Distribution Provisioning Contrast Over Provisioning" at bounding box center [222, 185] width 265 height 35
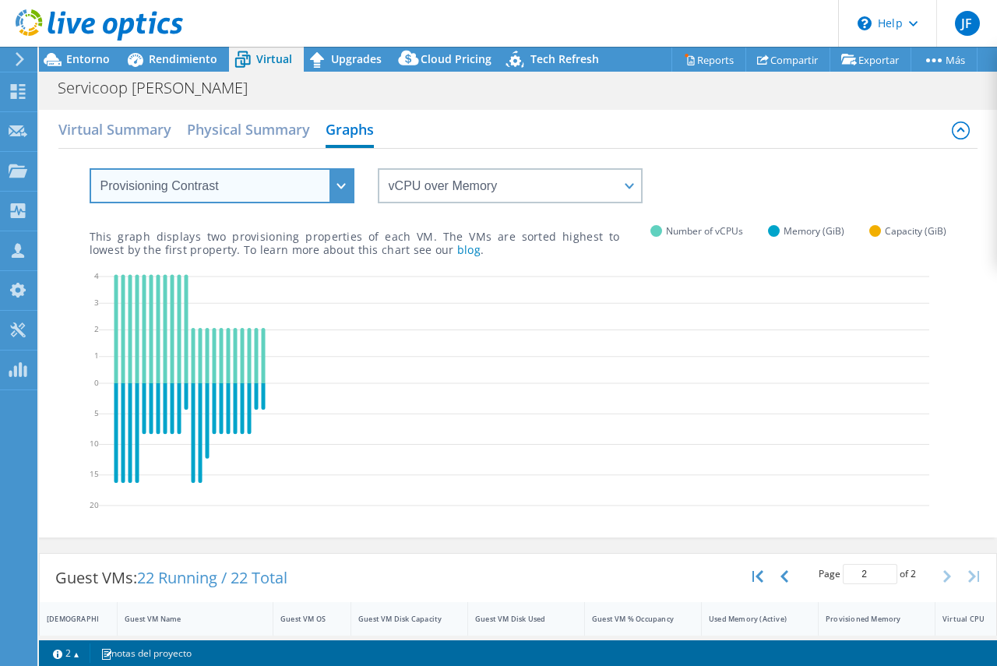
click at [337, 182] on select "VM Resource Distribution Provisioning Contrast Over Provisioning" at bounding box center [222, 185] width 265 height 35
select select "VM Resource Distribution"
click at [90, 168] on select "VM Resource Distribution Provisioning Contrast Over Provisioning" at bounding box center [222, 185] width 265 height 35
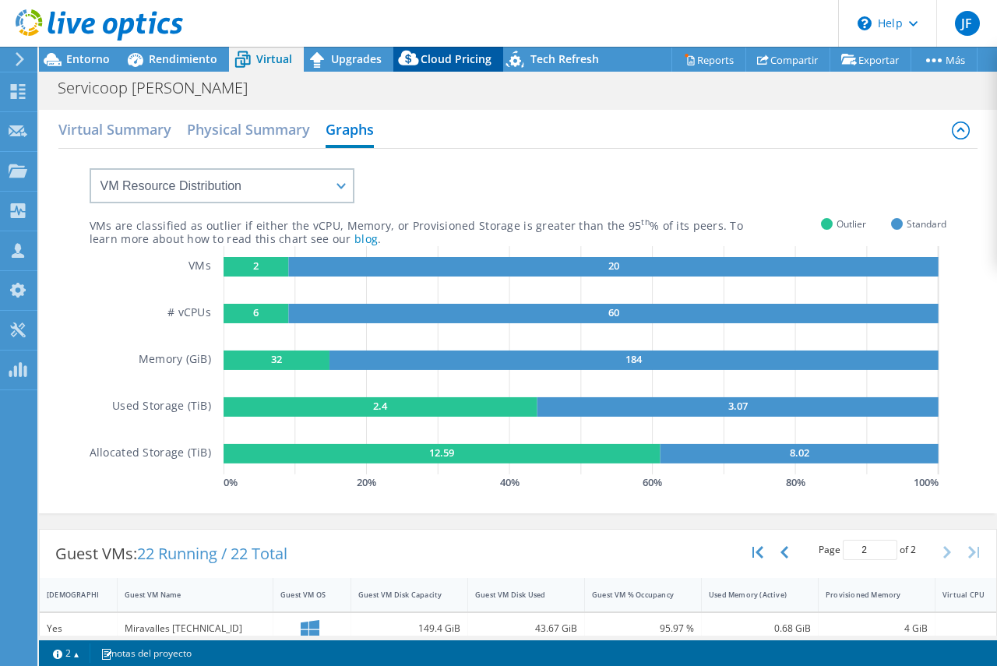
click at [445, 55] on span "Cloud Pricing" at bounding box center [456, 58] width 71 height 15
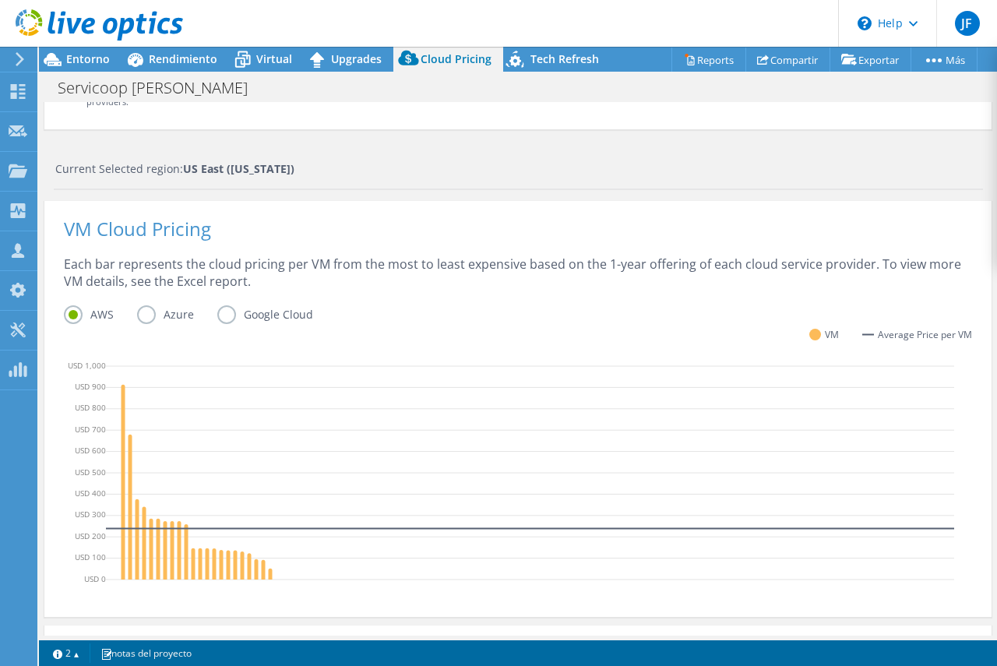
scroll to position [467, 0]
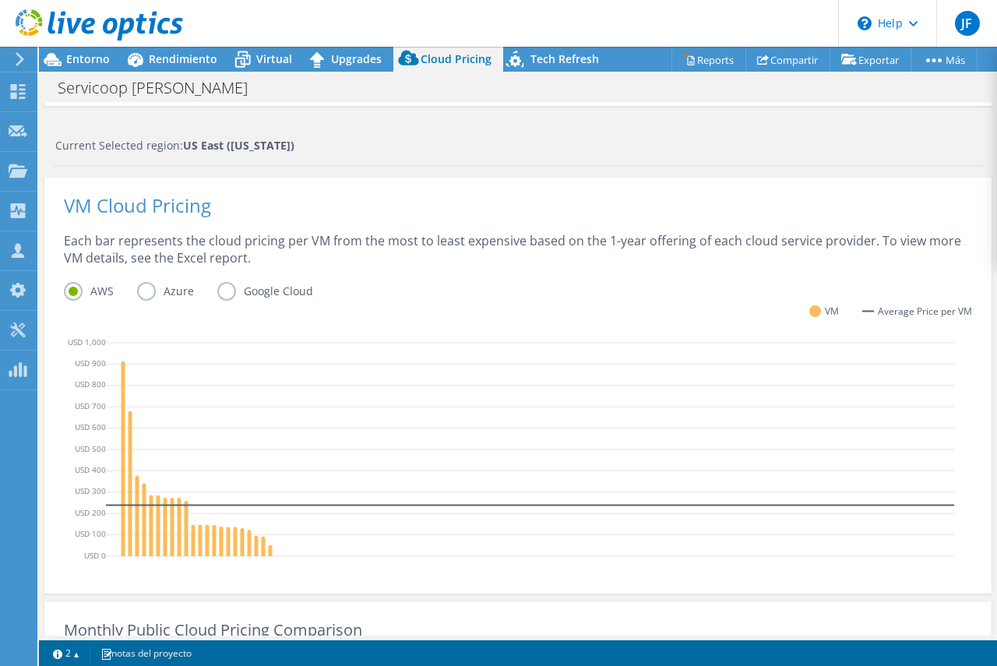
click at [142, 290] on label "Azure" at bounding box center [177, 291] width 80 height 19
click at [0, 0] on input "Azure" at bounding box center [0, 0] width 0 height 0
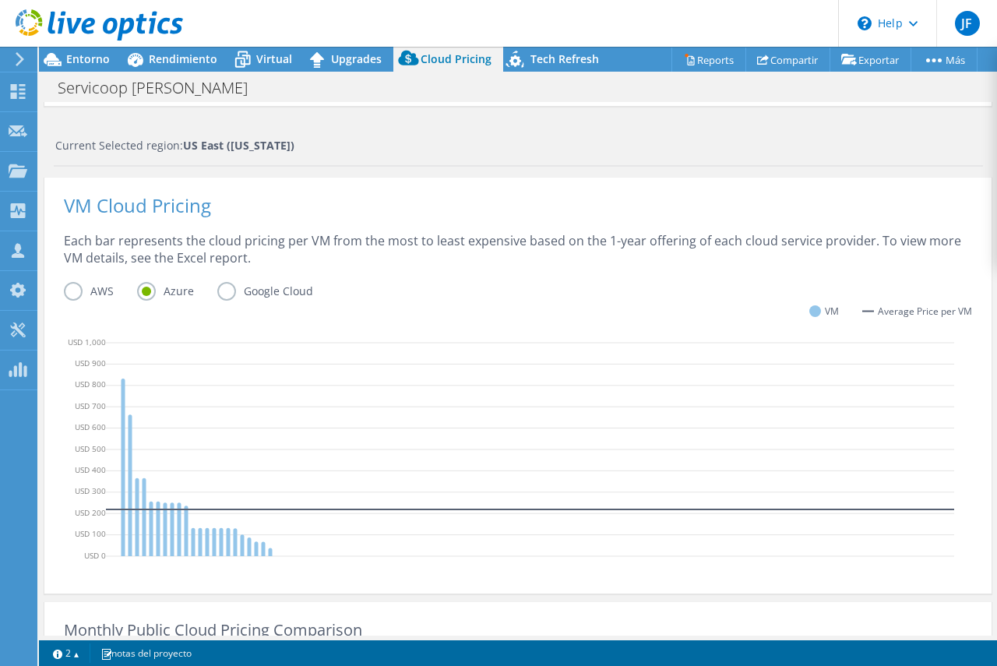
click at [226, 290] on label "Google Cloud" at bounding box center [276, 291] width 119 height 19
click at [0, 0] on input "Google Cloud" at bounding box center [0, 0] width 0 height 0
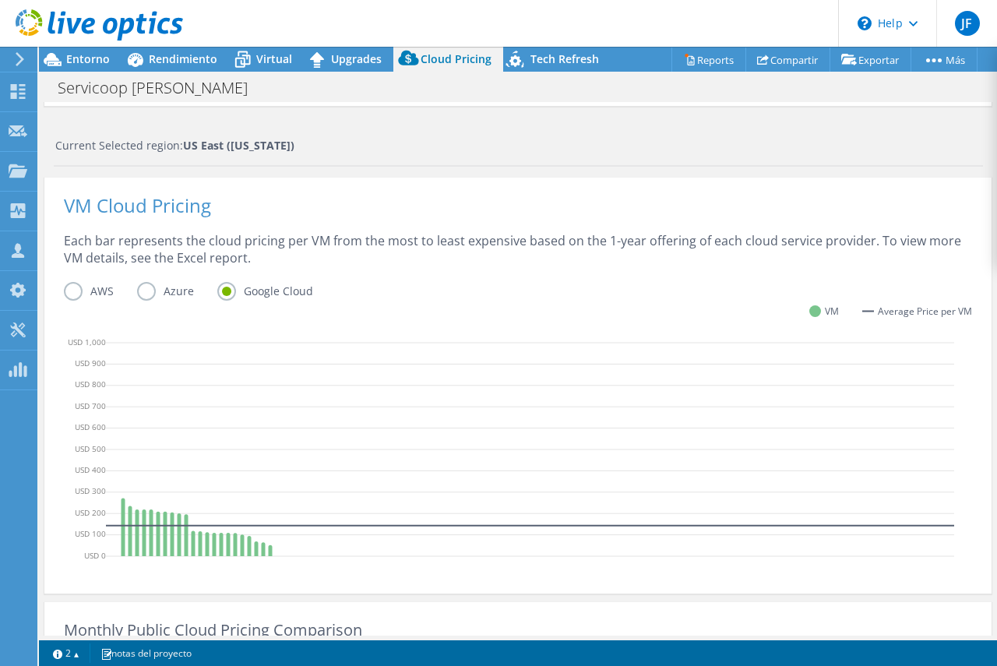
click at [72, 290] on label "AWS" at bounding box center [100, 291] width 73 height 19
click at [0, 0] on input "AWS" at bounding box center [0, 0] width 0 height 0
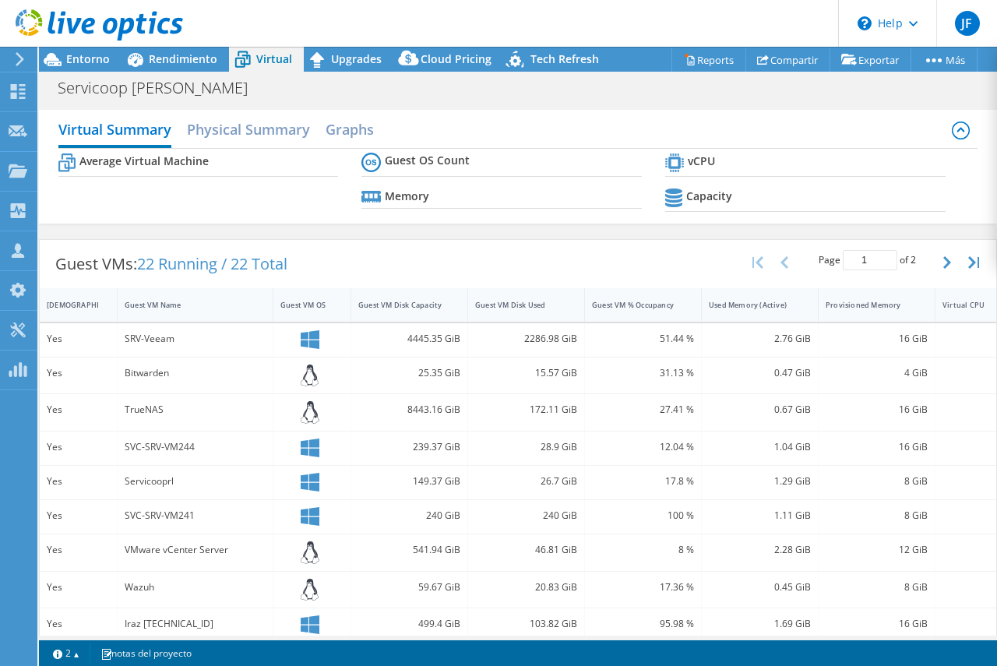
select select "USEast"
select select "USD"
click at [354, 124] on h2 "Graphs" at bounding box center [350, 129] width 48 height 31
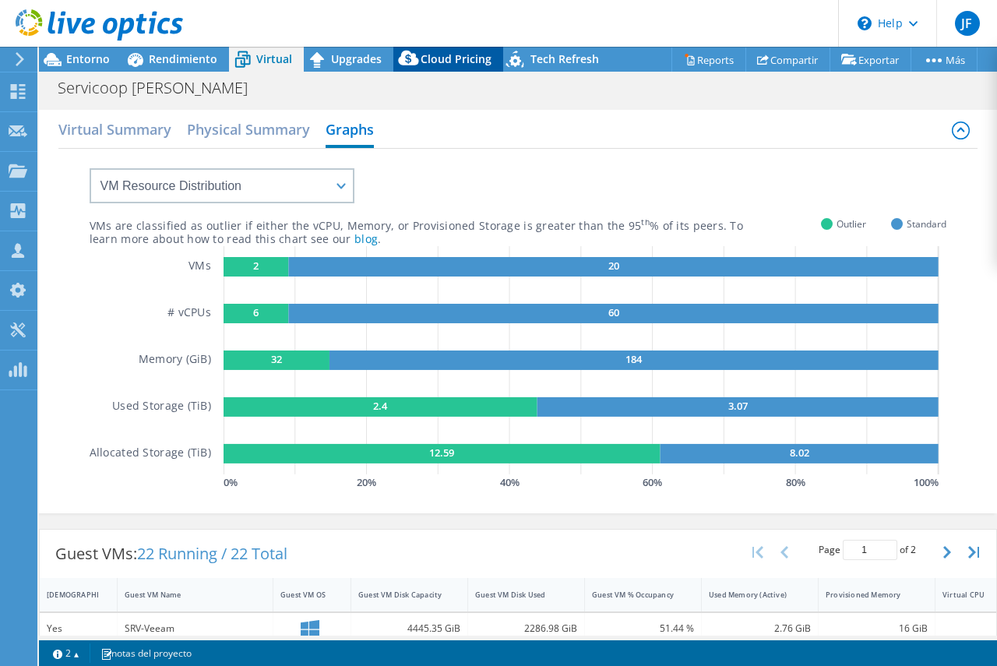
click at [431, 62] on span "Cloud Pricing" at bounding box center [456, 58] width 71 height 15
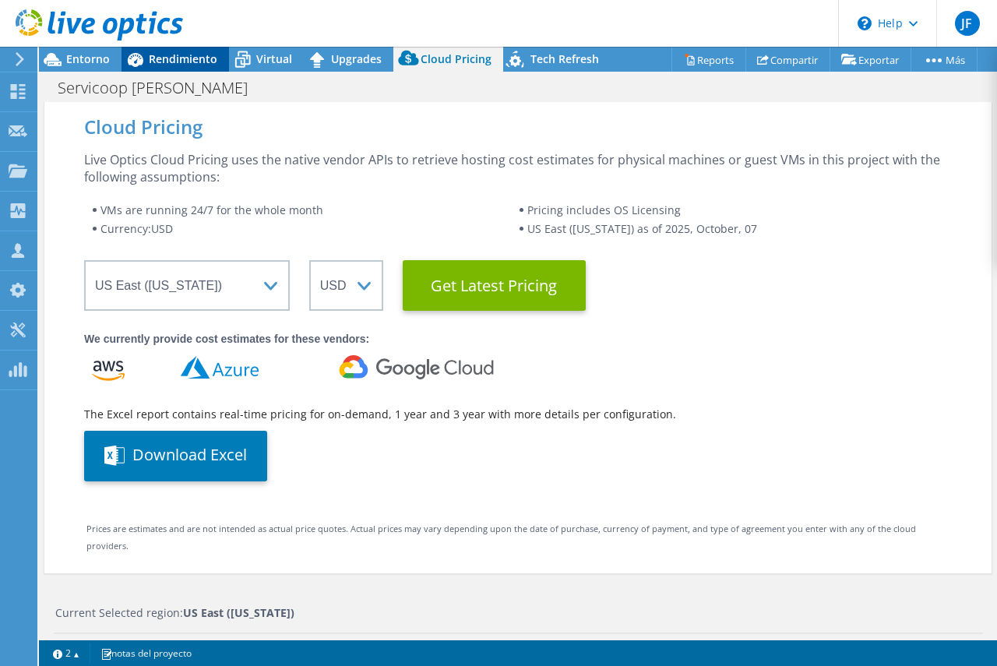
click at [180, 53] on span "Rendimiento" at bounding box center [183, 58] width 69 height 15
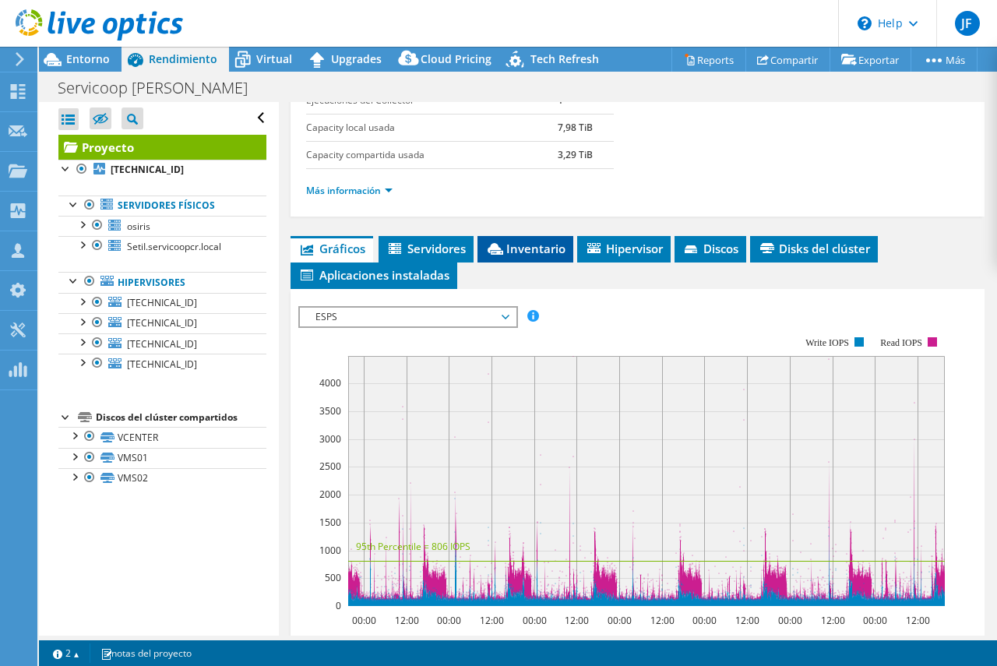
scroll to position [311, 0]
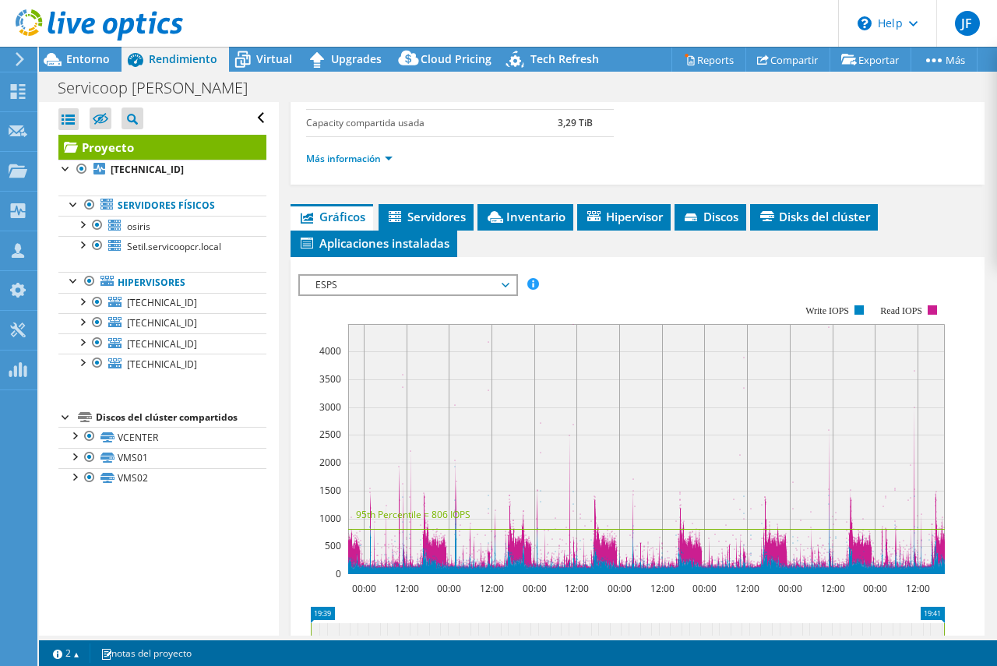
click at [509, 286] on span "ESPS" at bounding box center [408, 285] width 216 height 19
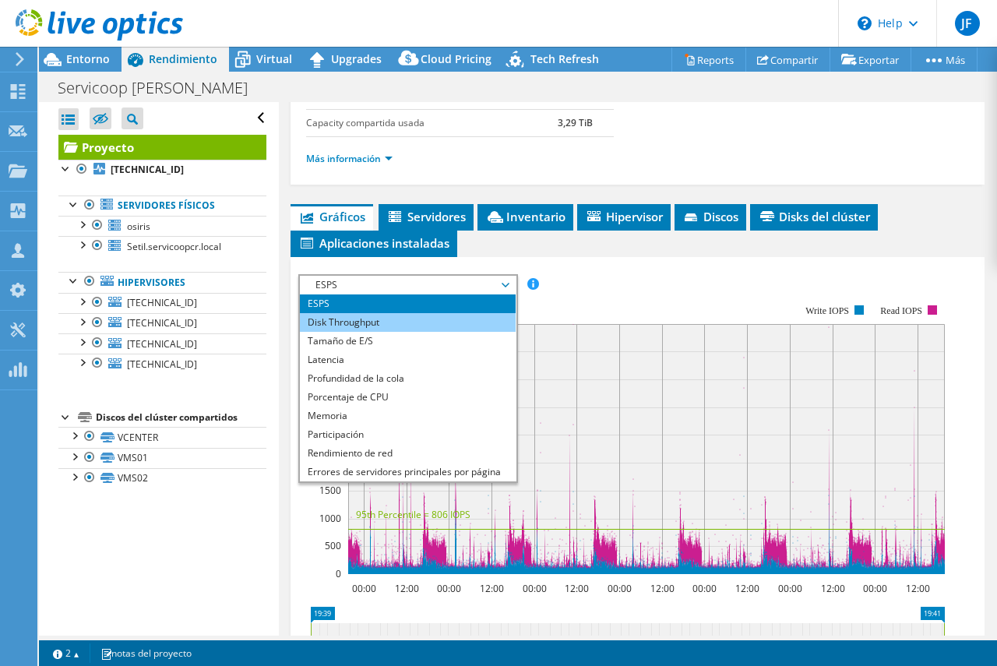
click at [350, 315] on li "Disk Throughput" at bounding box center [408, 322] width 216 height 19
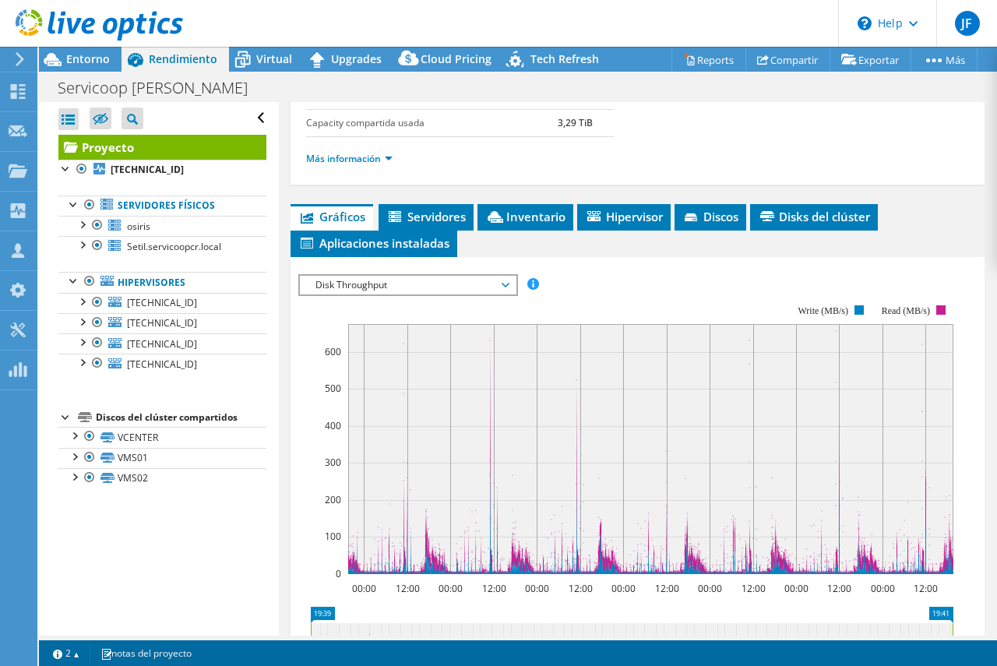
click at [508, 287] on span "Disk Throughput" at bounding box center [408, 285] width 200 height 19
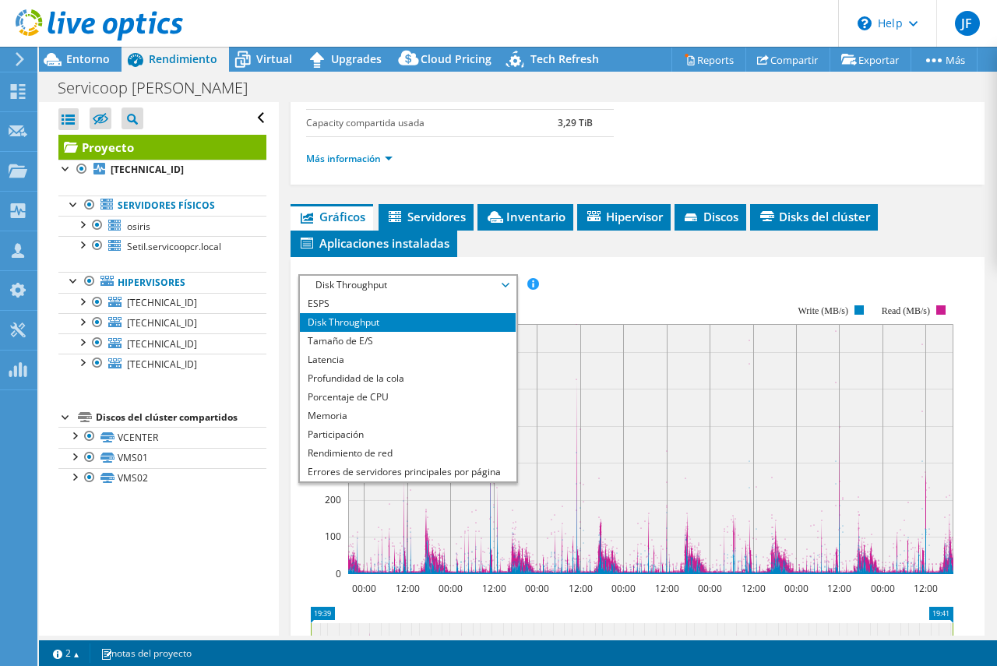
click at [597, 293] on rect at bounding box center [625, 438] width 655 height 311
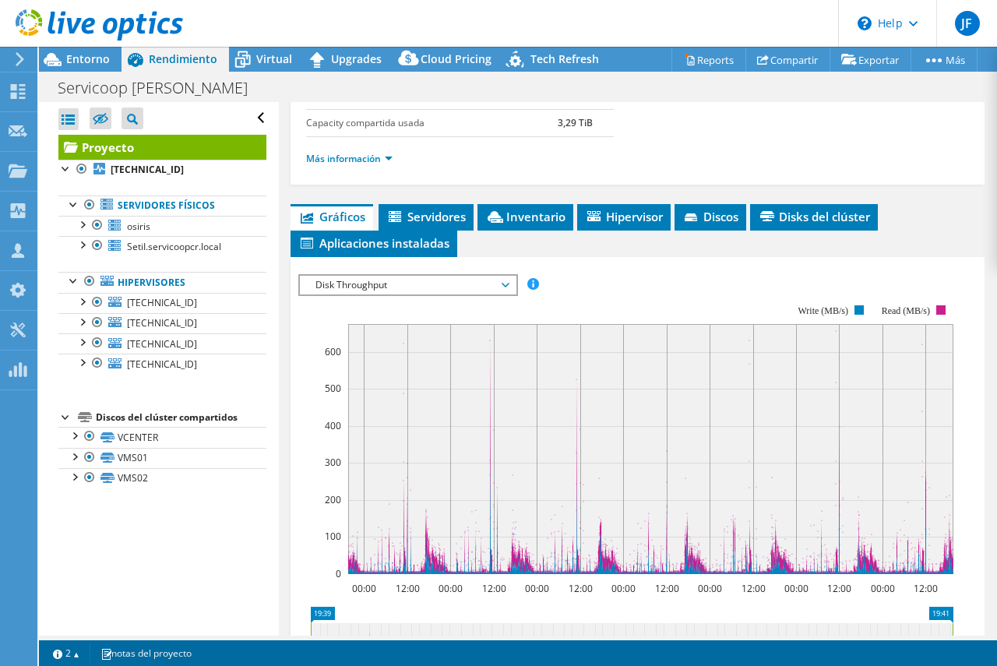
click at [514, 287] on span "Disk Throughput" at bounding box center [408, 285] width 216 height 19
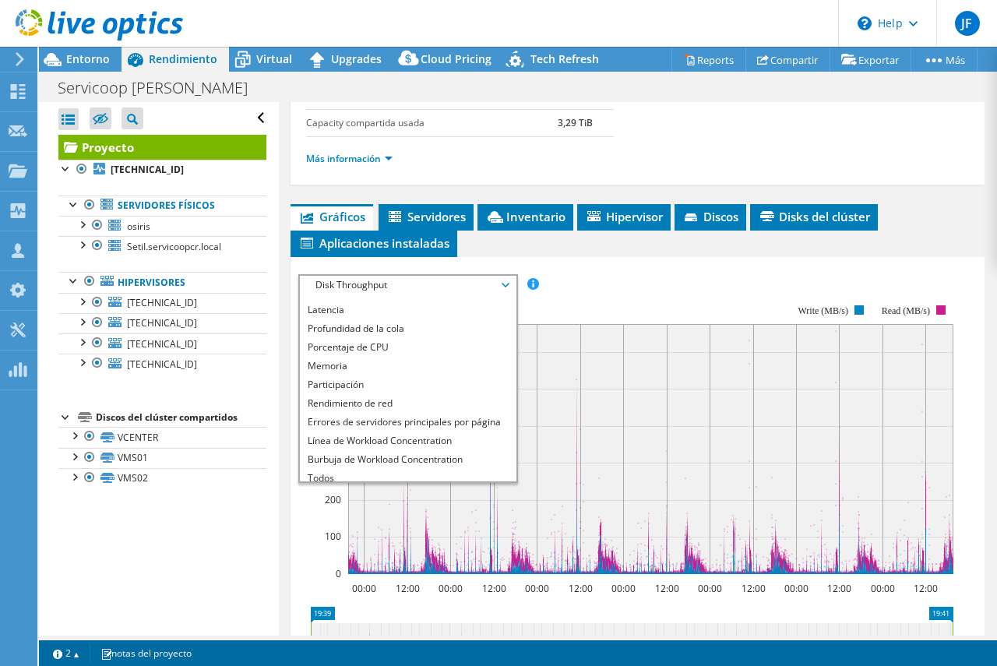
scroll to position [56, 0]
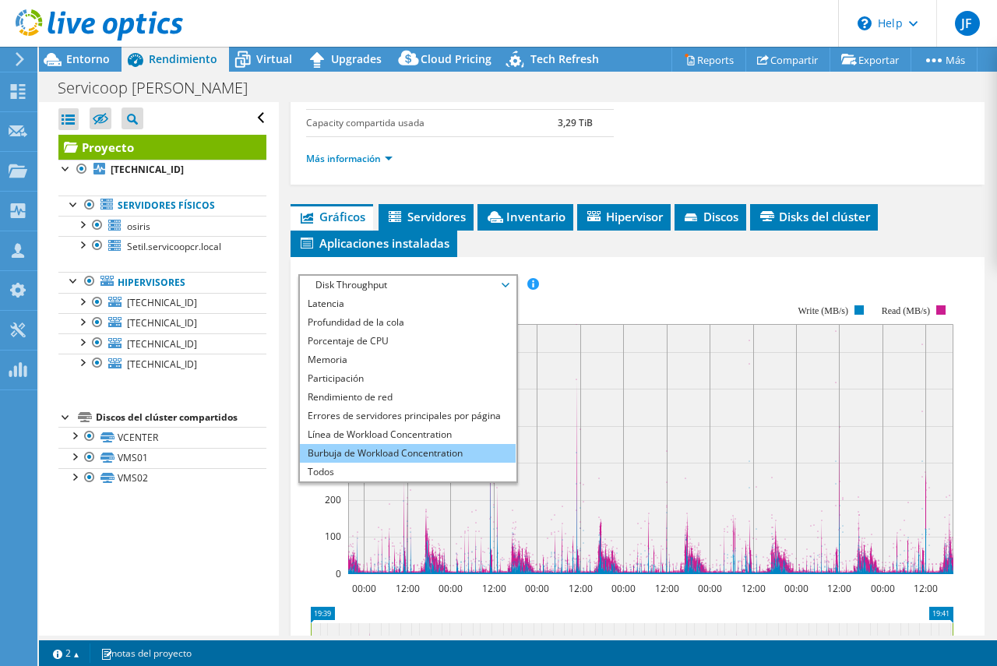
click at [378, 453] on li "Burbuja de Workload Concentration" at bounding box center [408, 453] width 216 height 19
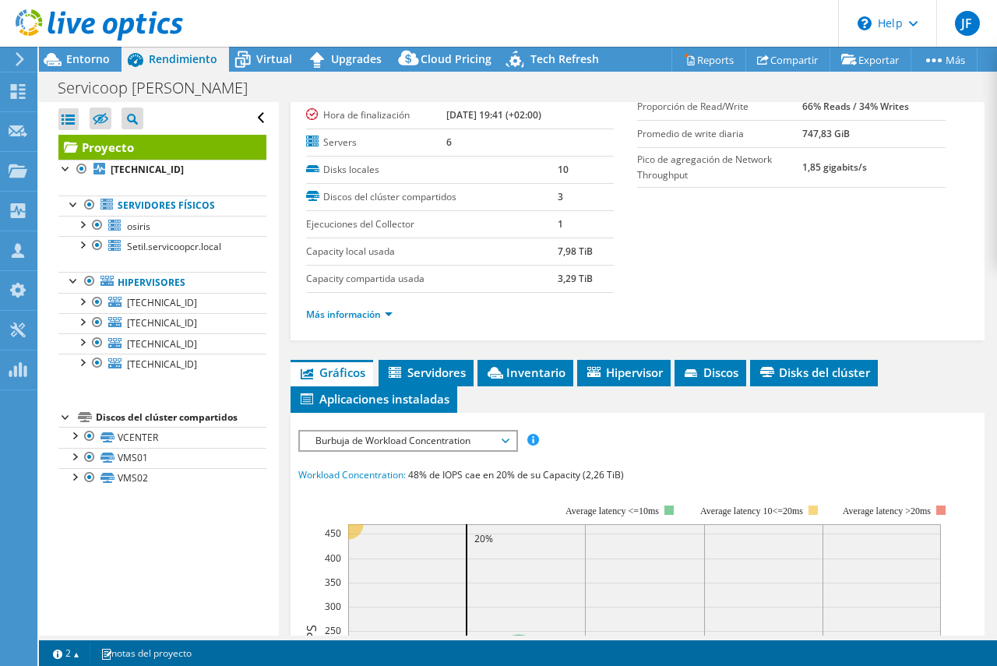
scroll to position [0, 0]
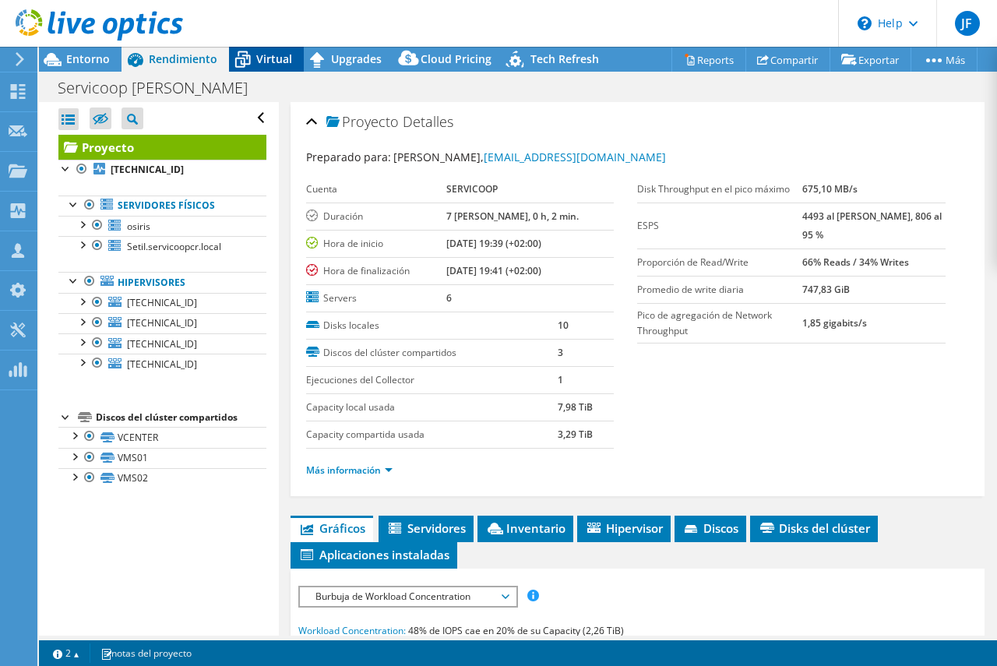
click at [265, 60] on span "Virtual" at bounding box center [274, 58] width 36 height 15
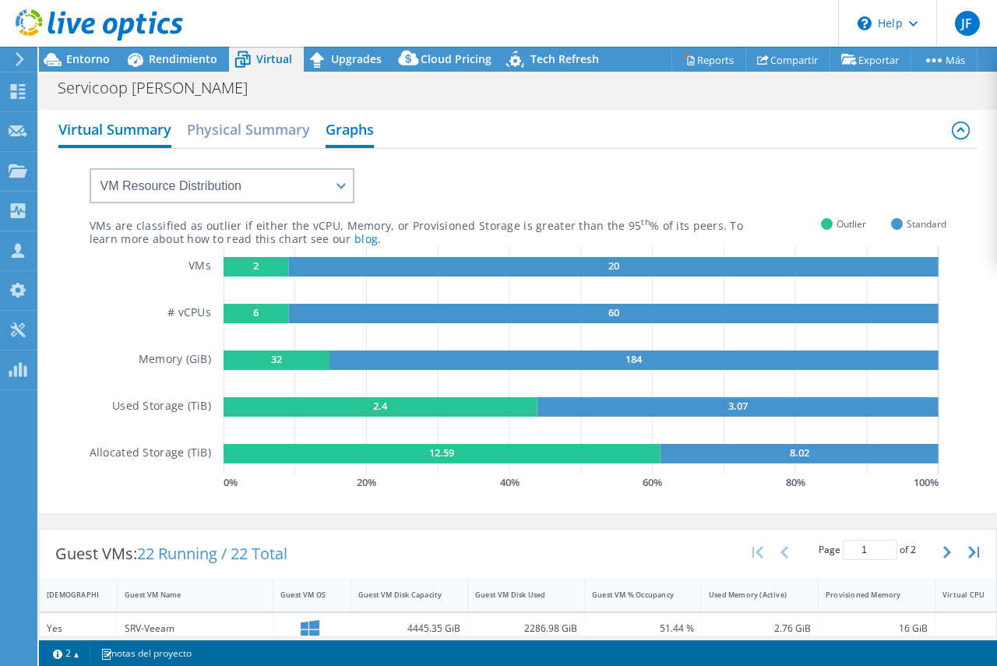
click at [127, 122] on h2 "Virtual Summary" at bounding box center [114, 131] width 113 height 34
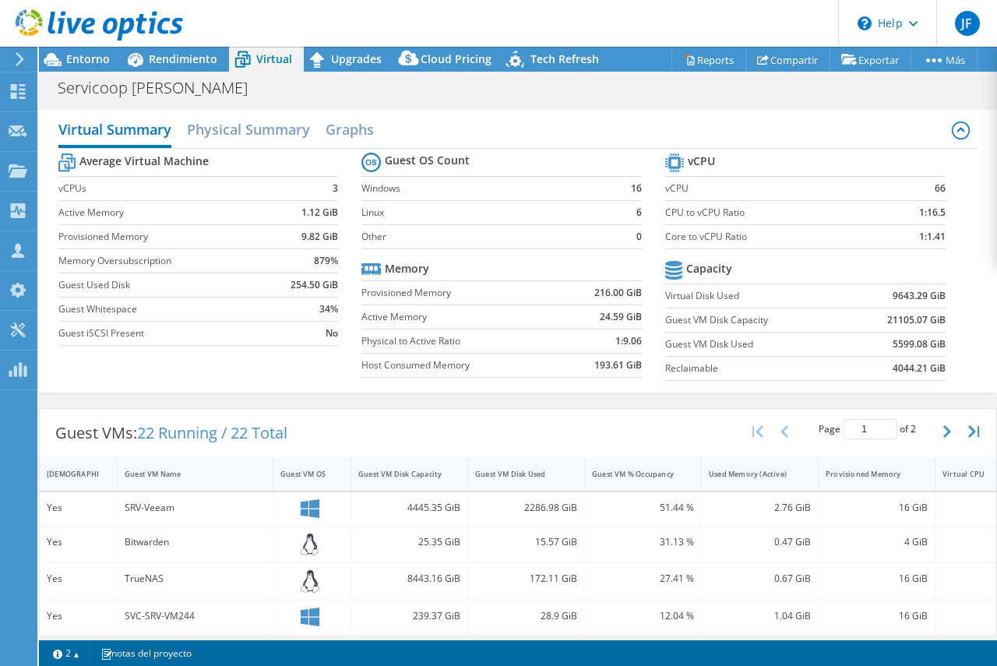
click at [71, 51] on div at bounding box center [91, 26] width 183 height 52
click at [100, 62] on span "Entorno" at bounding box center [88, 58] width 44 height 15
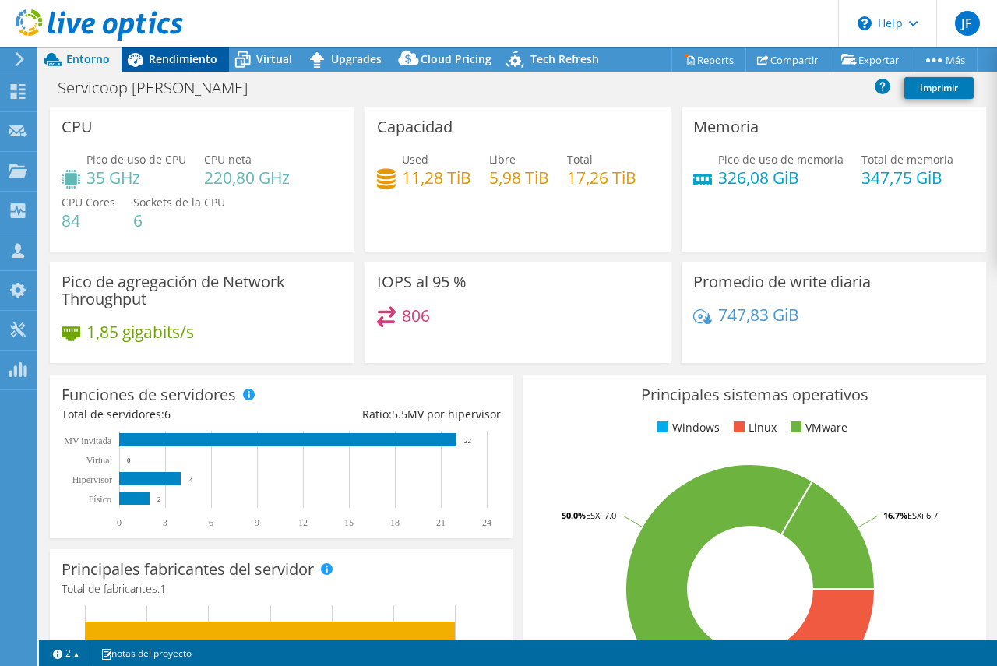
click at [159, 64] on span "Rendimiento" at bounding box center [183, 58] width 69 height 15
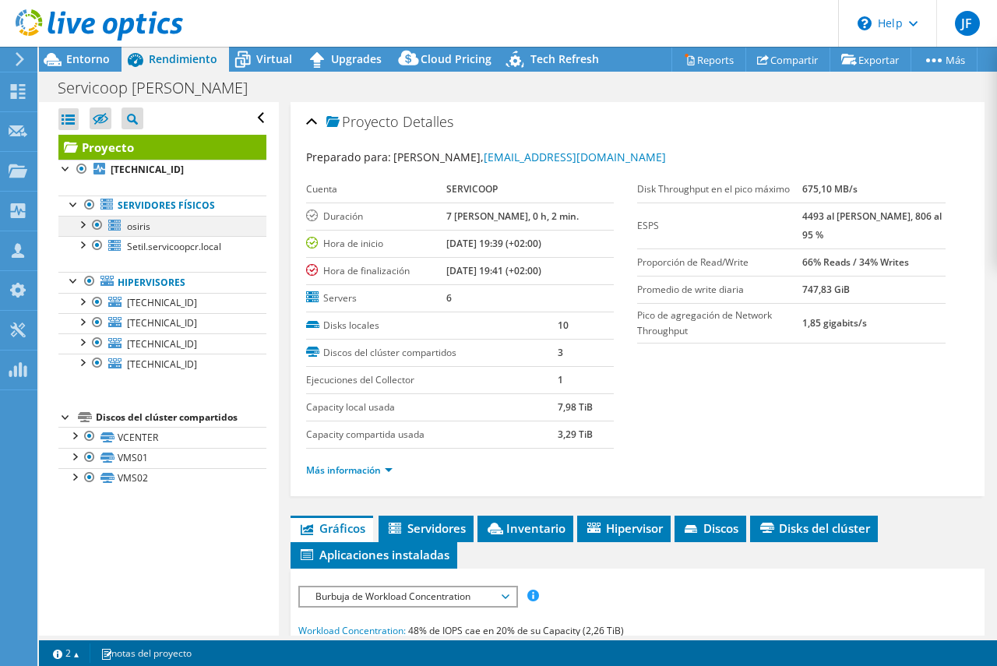
click at [97, 224] on div at bounding box center [98, 225] width 16 height 19
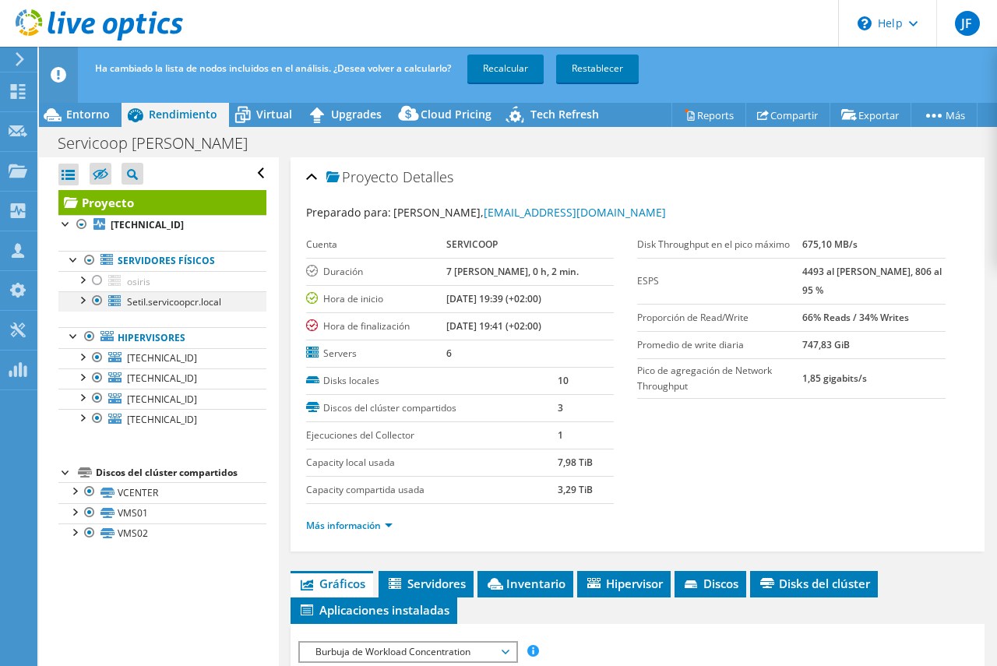
click at [97, 297] on div at bounding box center [98, 300] width 16 height 19
click at [516, 67] on link "Recalcular" at bounding box center [505, 69] width 76 height 28
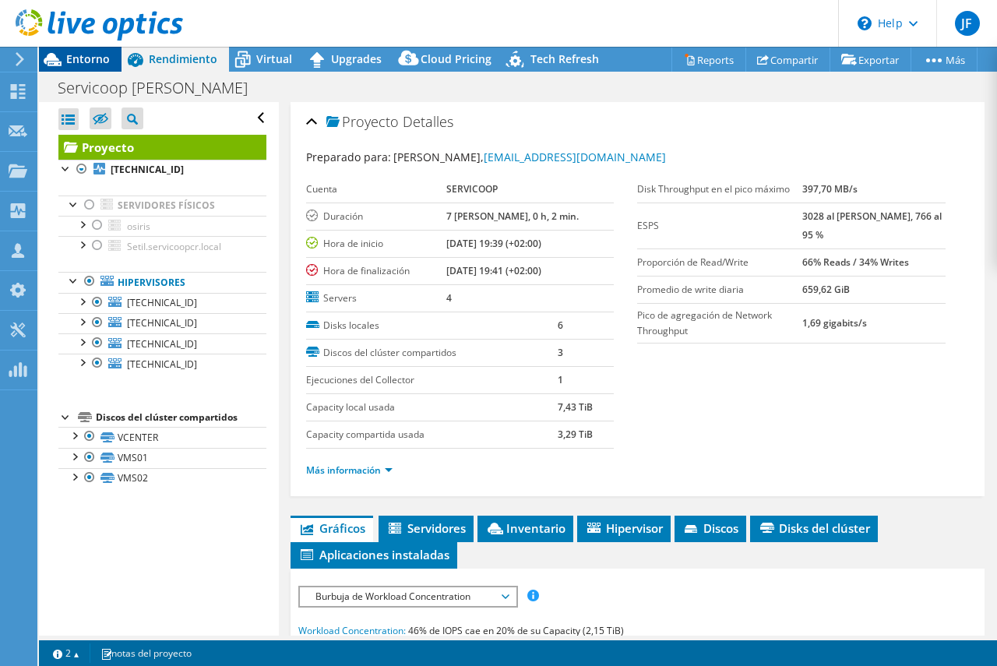
click at [84, 58] on span "Entorno" at bounding box center [88, 58] width 44 height 15
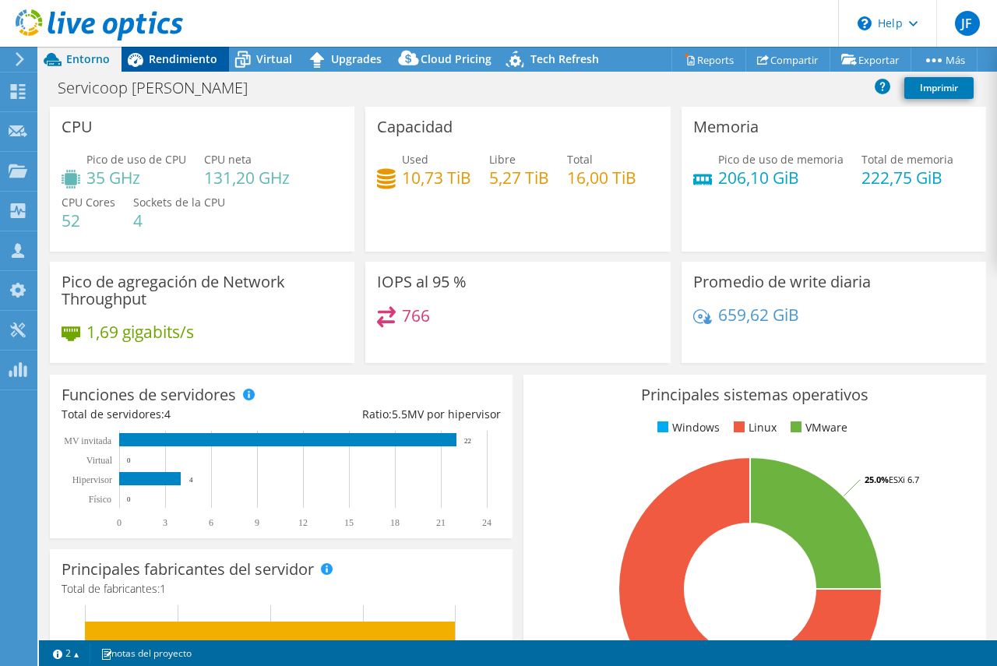
click at [181, 57] on span "Rendimiento" at bounding box center [183, 58] width 69 height 15
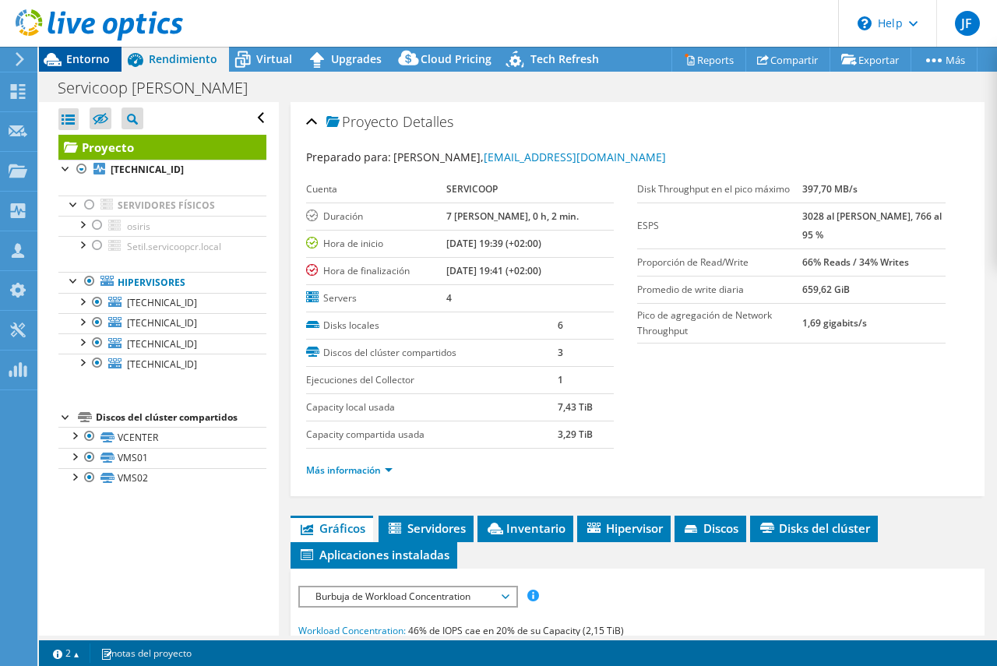
click at [95, 57] on span "Entorno" at bounding box center [88, 58] width 44 height 15
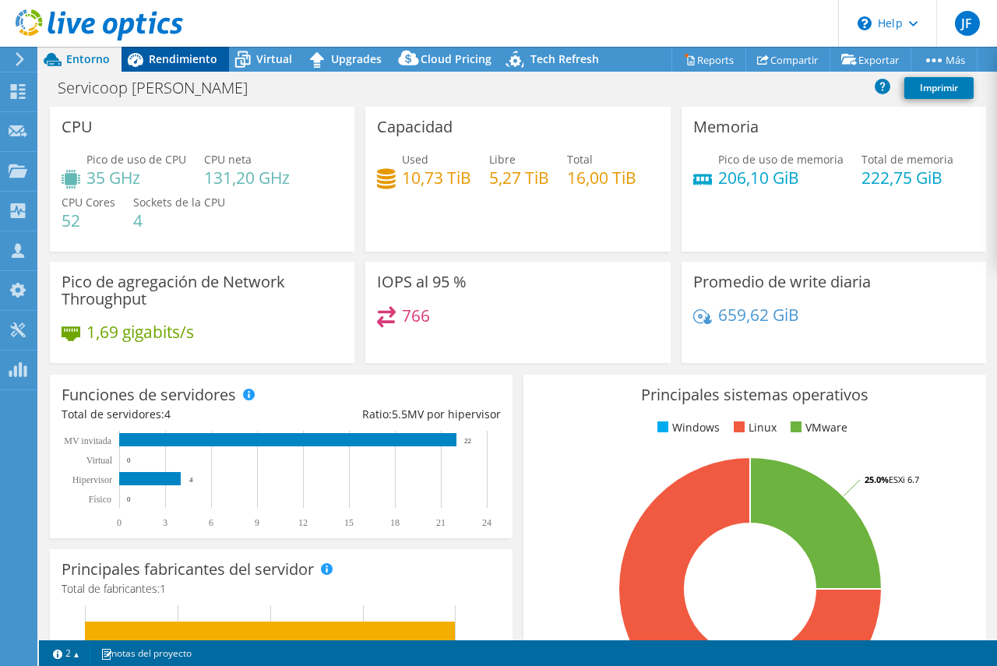
click at [182, 59] on span "Rendimiento" at bounding box center [183, 58] width 69 height 15
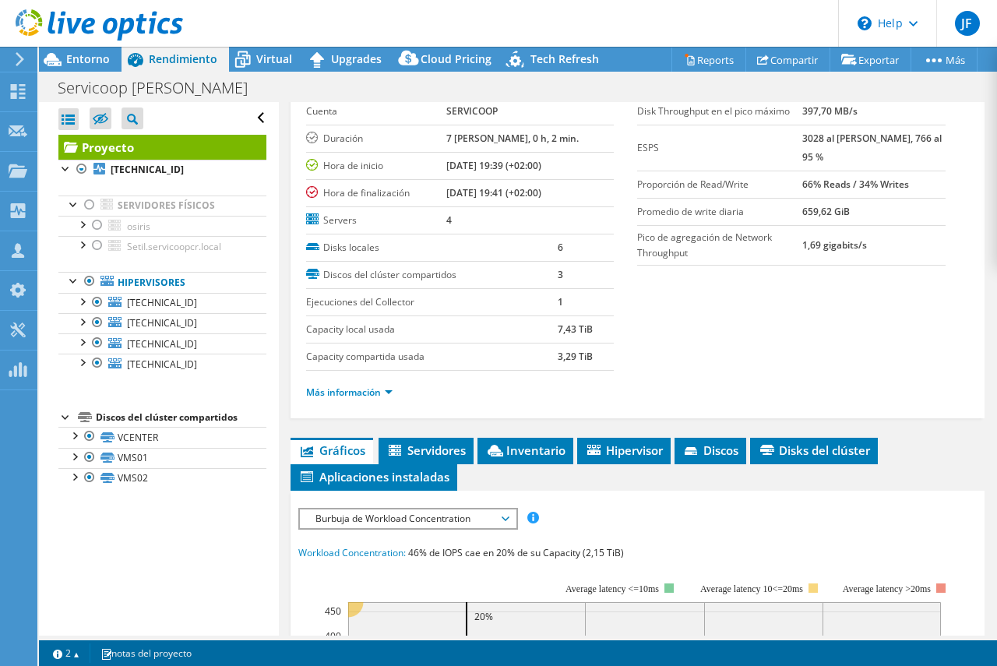
scroll to position [234, 0]
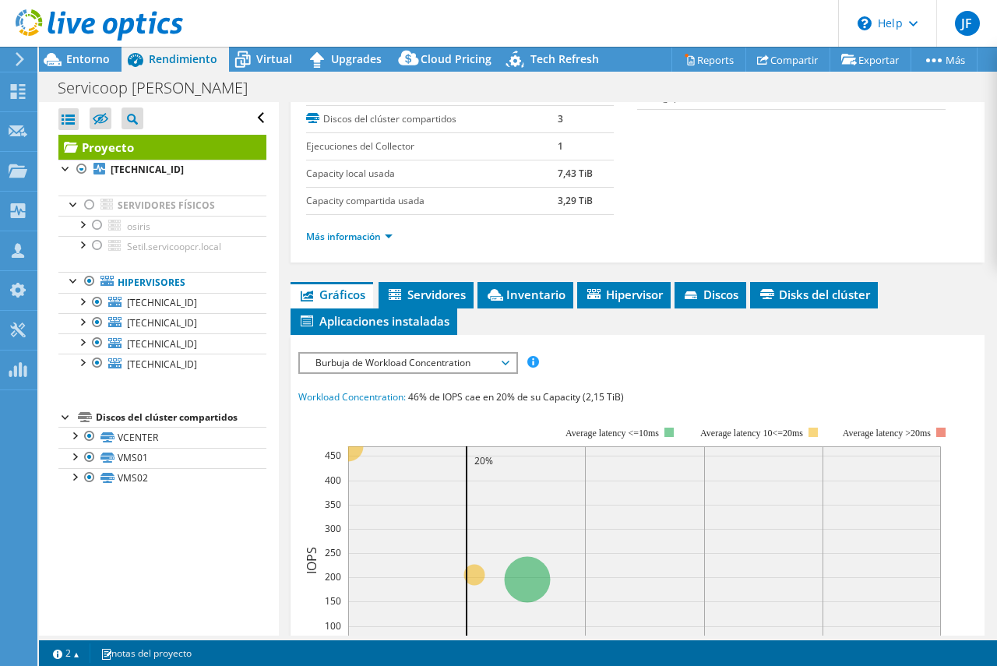
click at [508, 360] on span "Burbuja de Workload Concentration" at bounding box center [408, 363] width 200 height 19
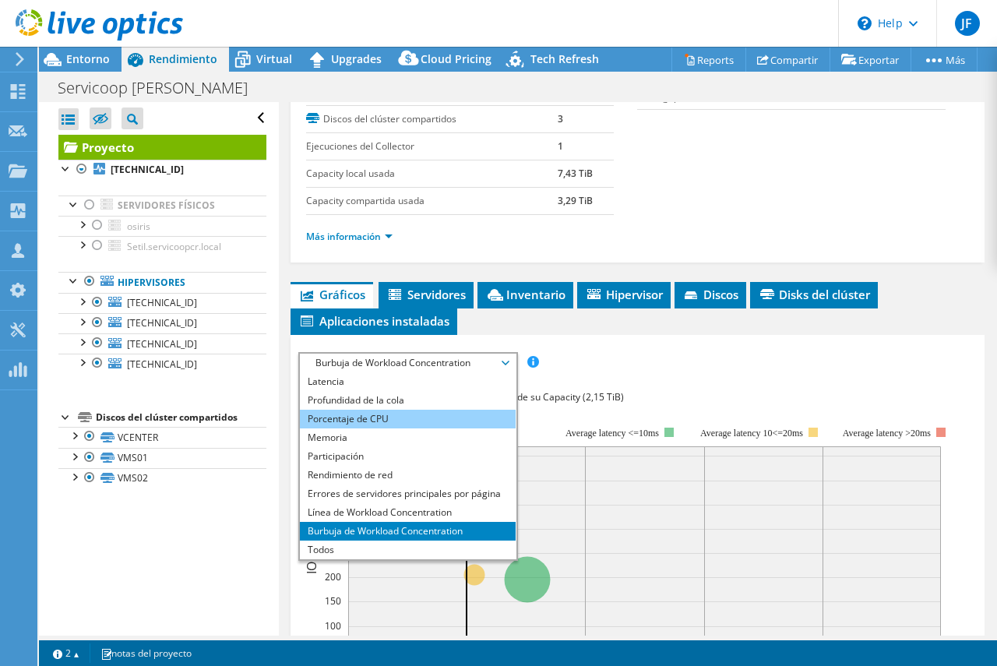
click at [359, 420] on li "Porcentaje de CPU" at bounding box center [408, 419] width 216 height 19
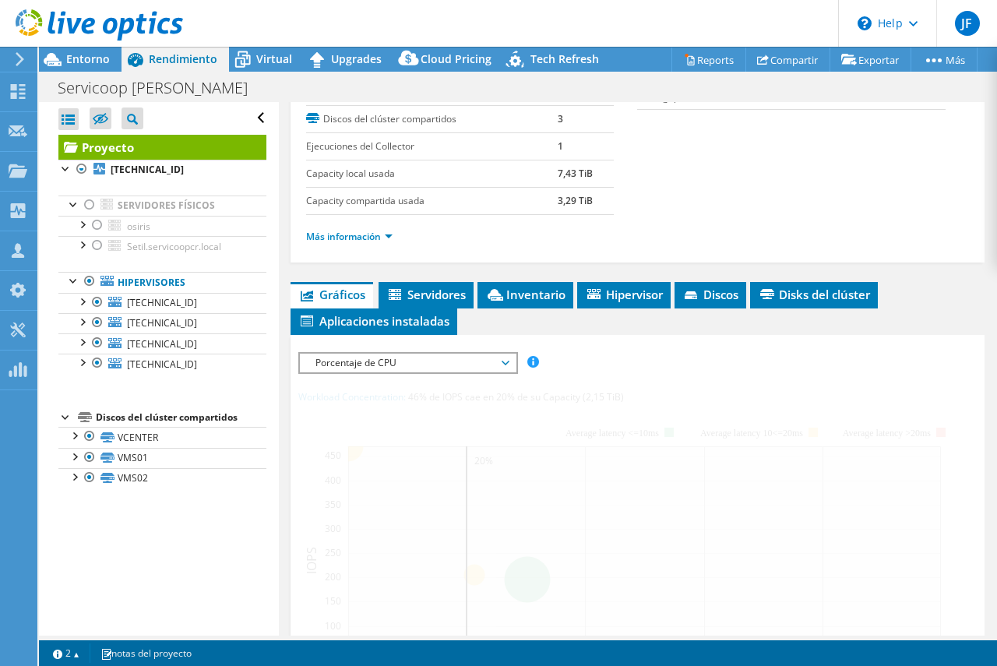
click at [561, 438] on div at bounding box center [637, 640] width 679 height 576
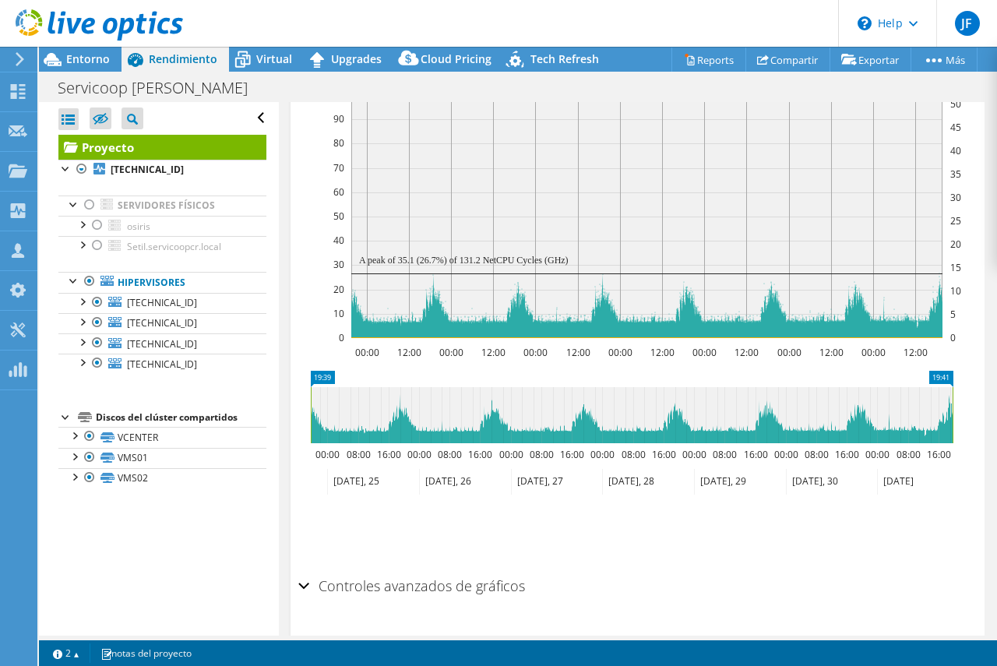
scroll to position [523, 0]
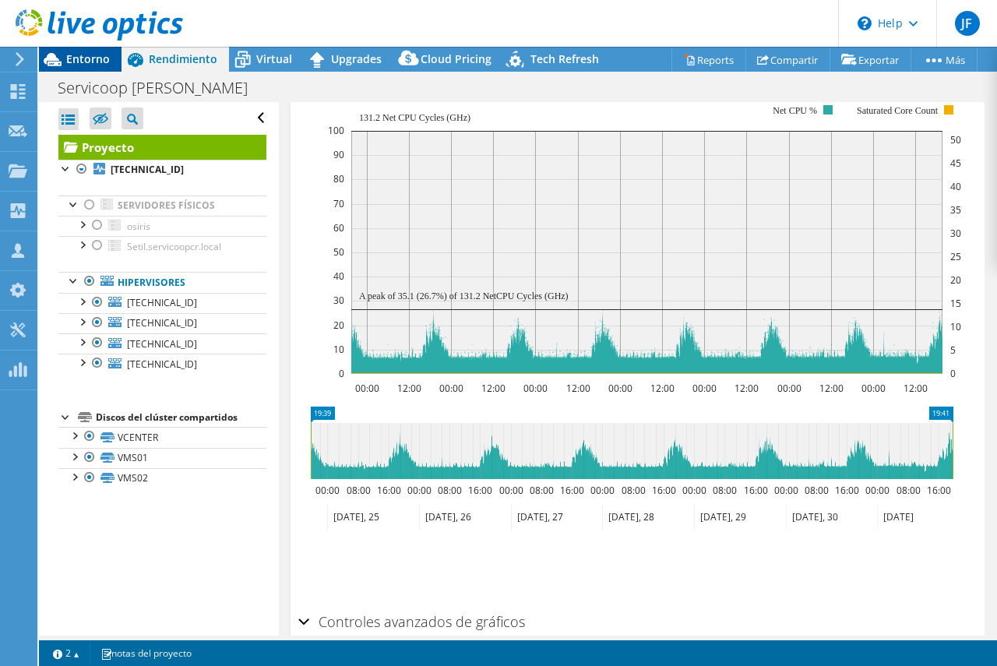
click at [89, 56] on span "Entorno" at bounding box center [88, 58] width 44 height 15
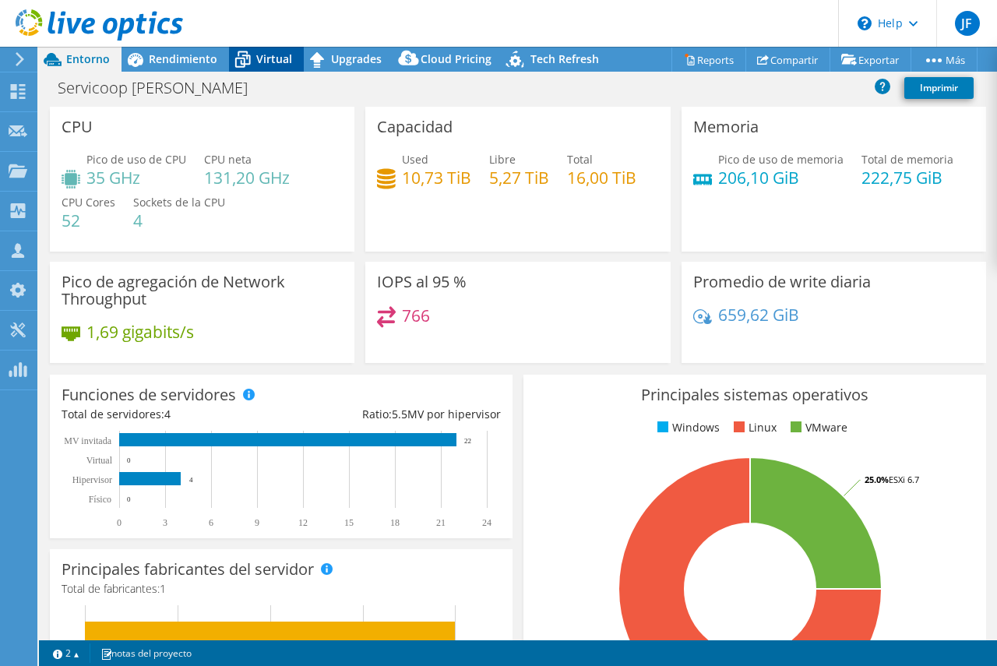
click at [271, 62] on span "Virtual" at bounding box center [274, 58] width 36 height 15
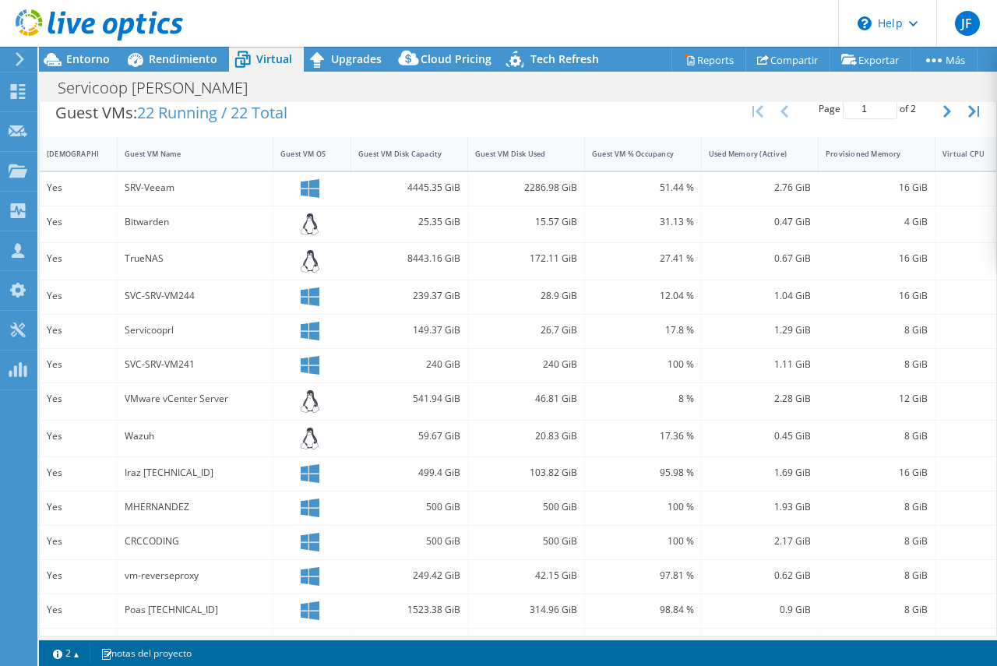
scroll to position [245, 0]
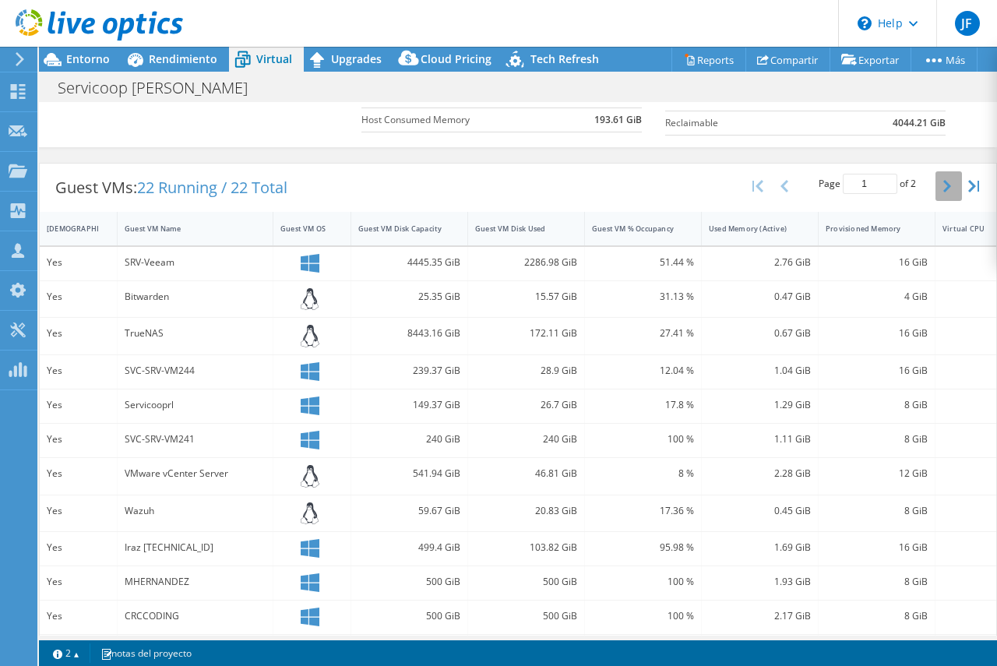
click at [943, 188] on icon "button" at bounding box center [947, 186] width 8 height 12
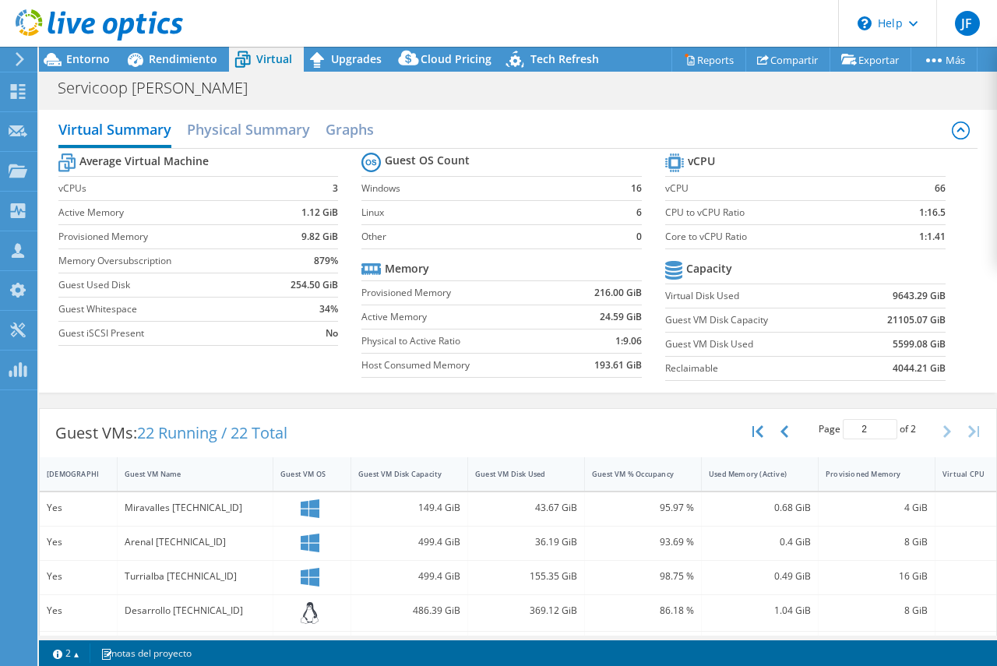
scroll to position [121, 0]
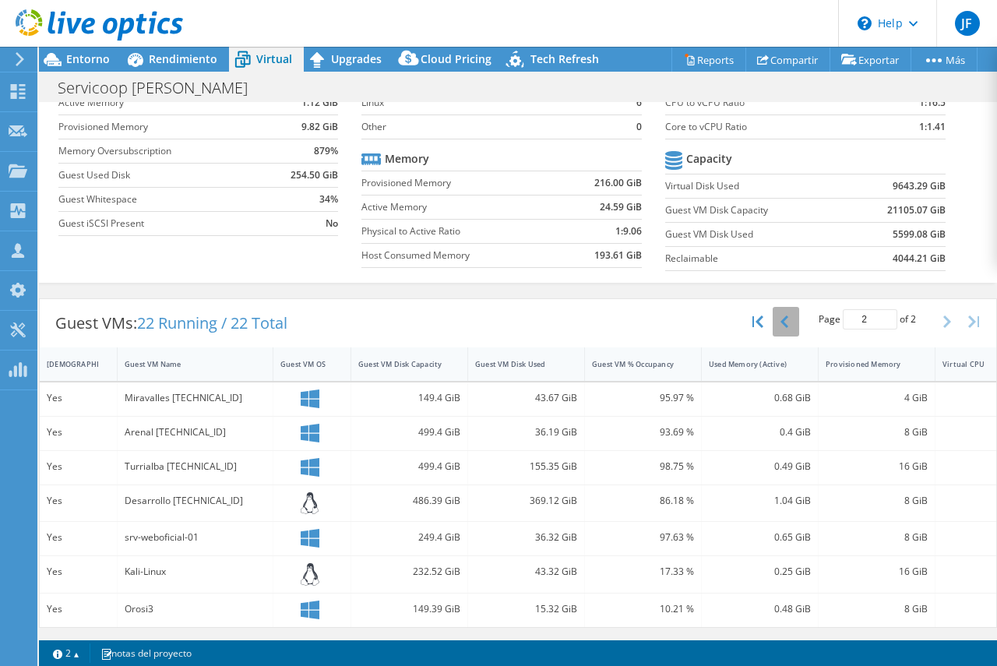
click at [780, 315] on icon "button" at bounding box center [784, 321] width 8 height 12
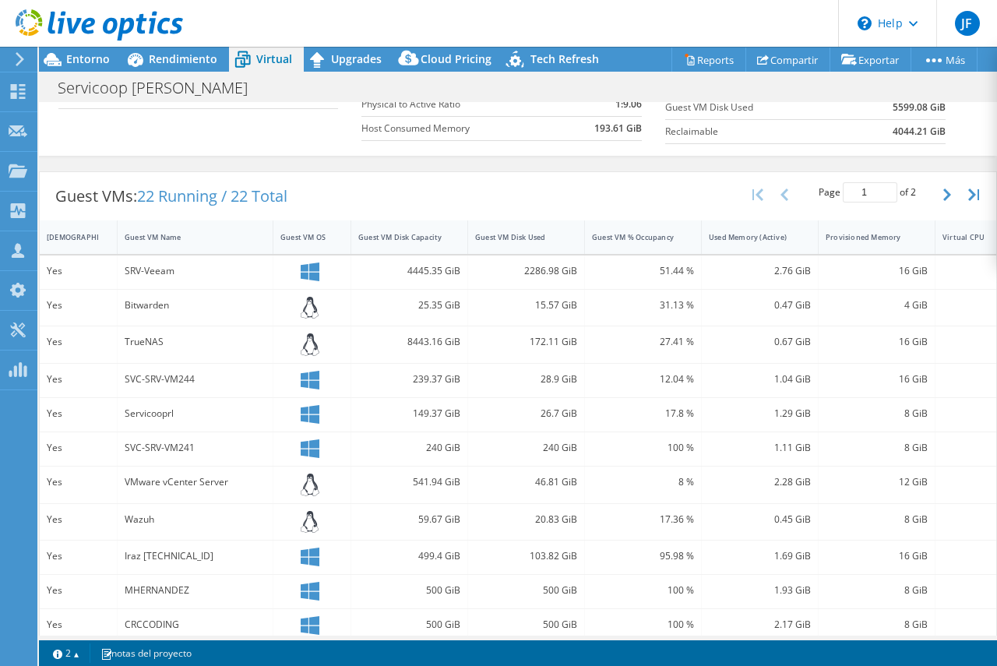
scroll to position [277, 0]
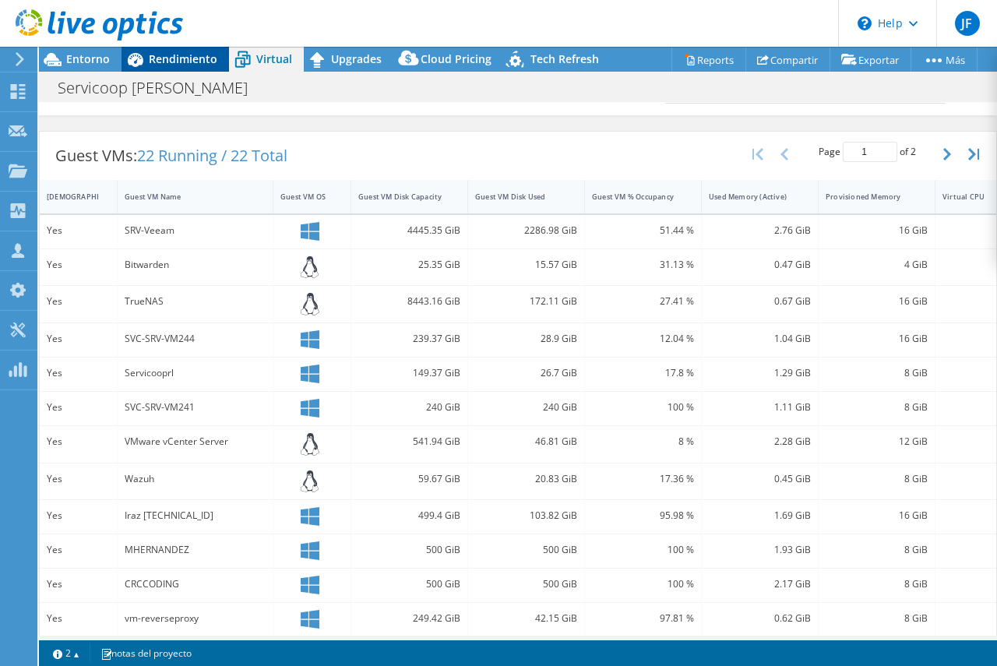
click at [164, 55] on span "Rendimiento" at bounding box center [183, 58] width 69 height 15
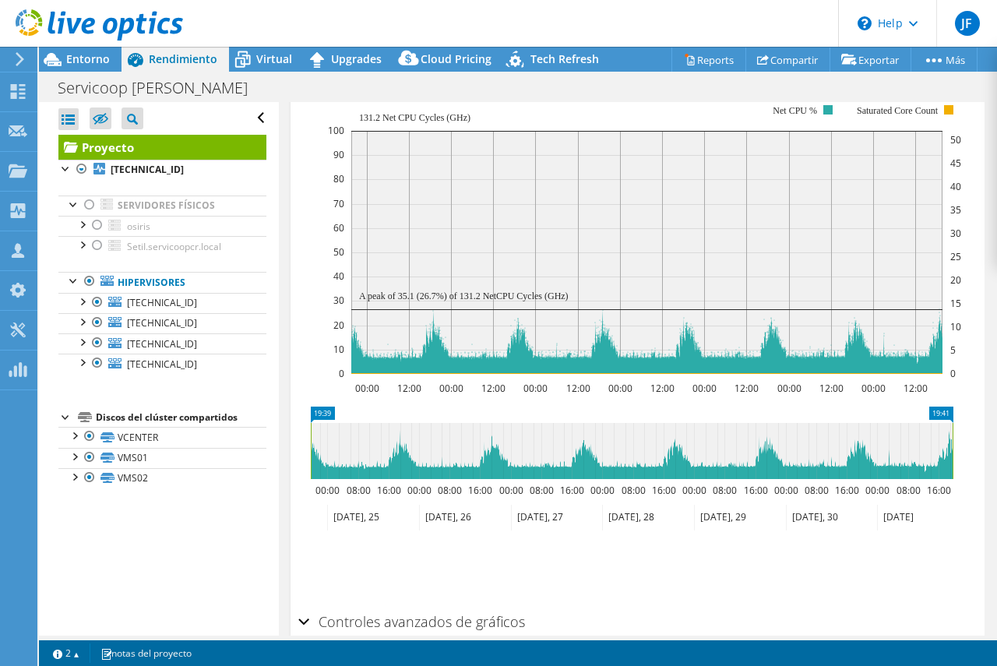
scroll to position [0, 0]
click at [94, 62] on span "Entorno" at bounding box center [88, 58] width 44 height 15
